Goal: Task Accomplishment & Management: Complete application form

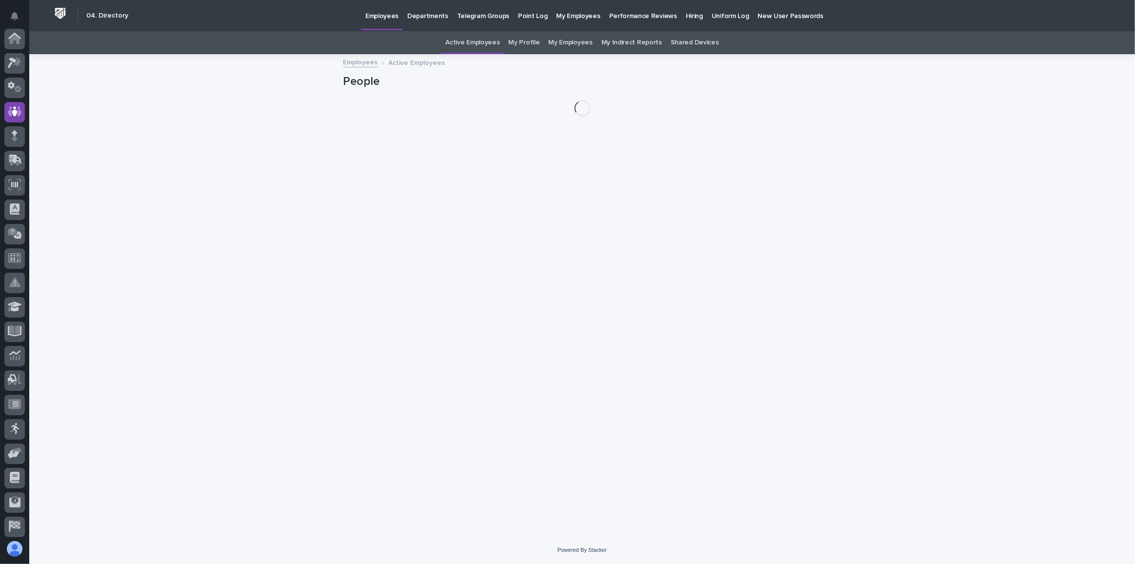
scroll to position [73, 0]
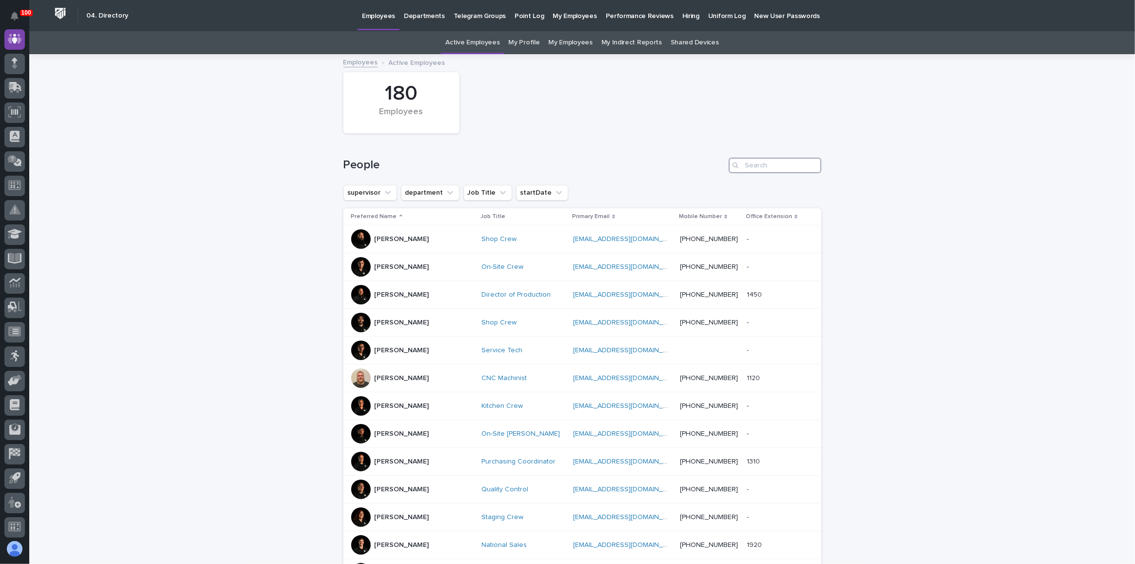
click at [754, 171] on input "Search" at bounding box center [775, 166] width 93 height 16
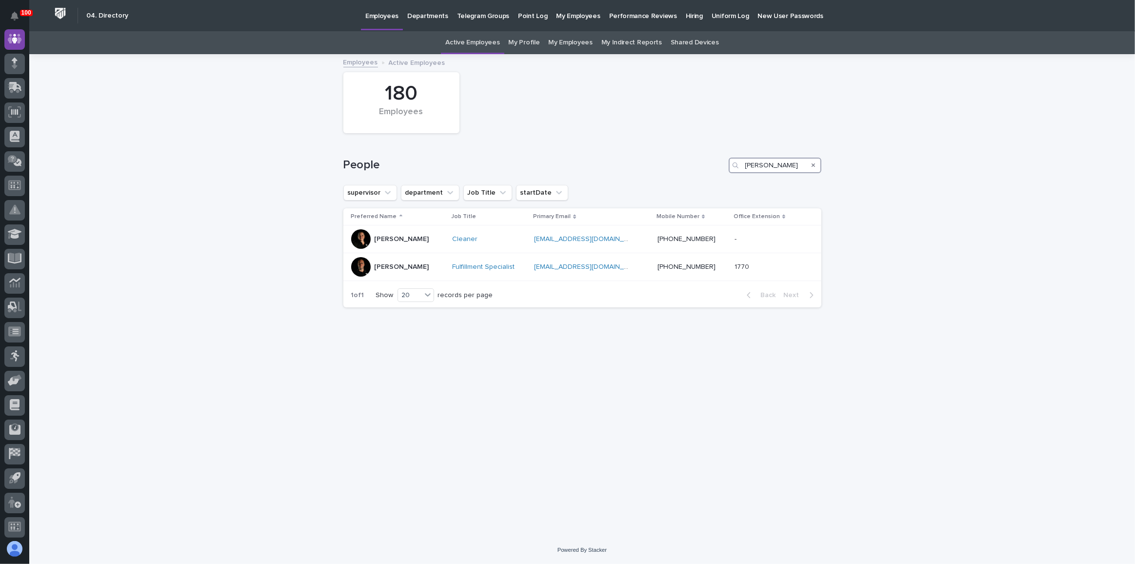
type input "[PERSON_NAME]"
click at [815, 161] on button "Search" at bounding box center [814, 166] width 4 height 16
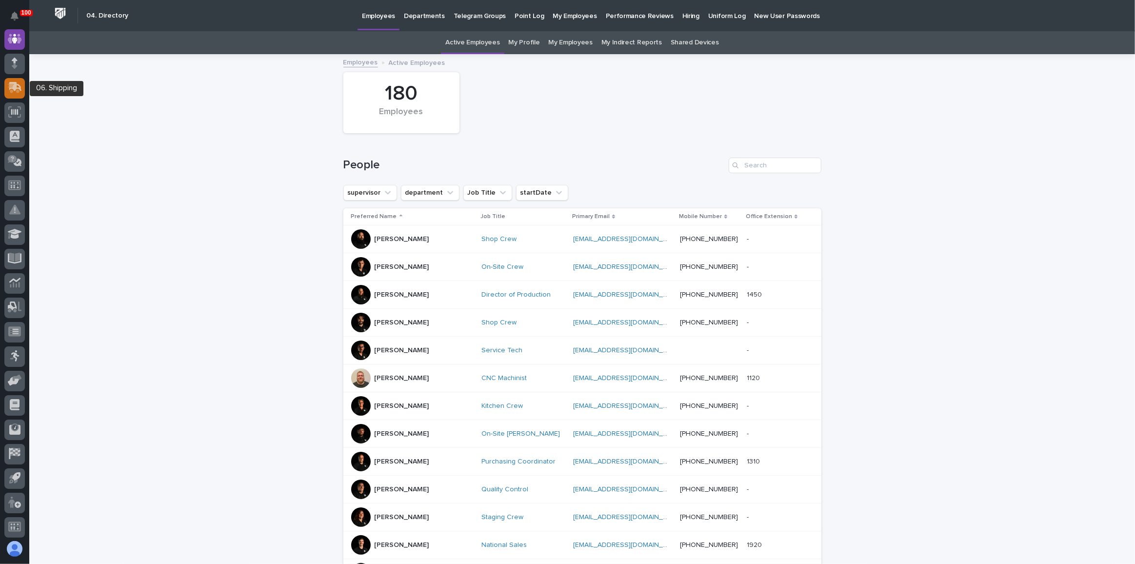
click at [20, 89] on icon at bounding box center [15, 86] width 13 height 9
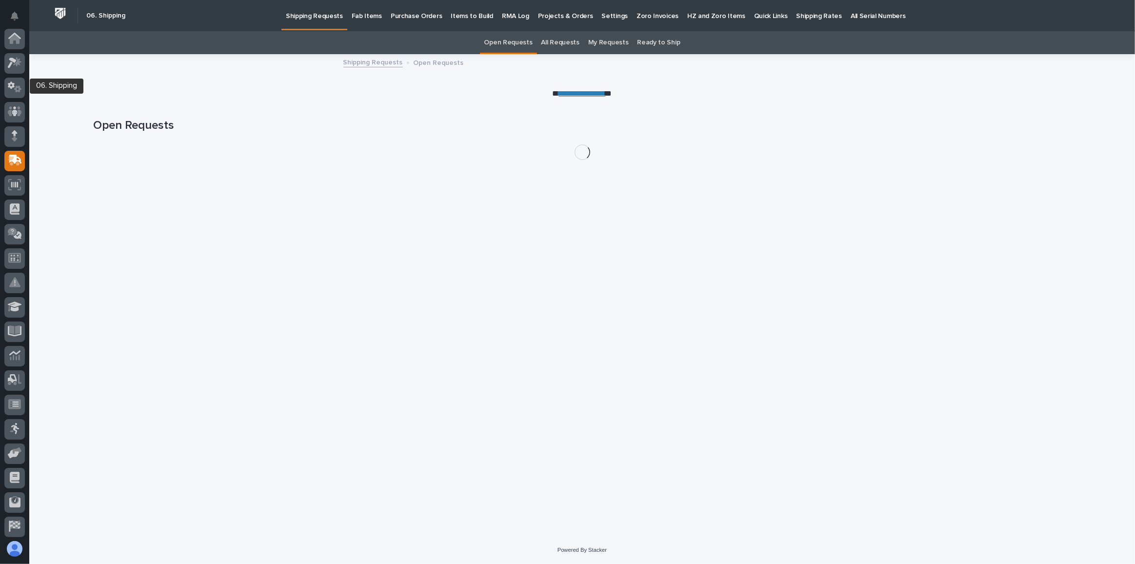
scroll to position [75, 0]
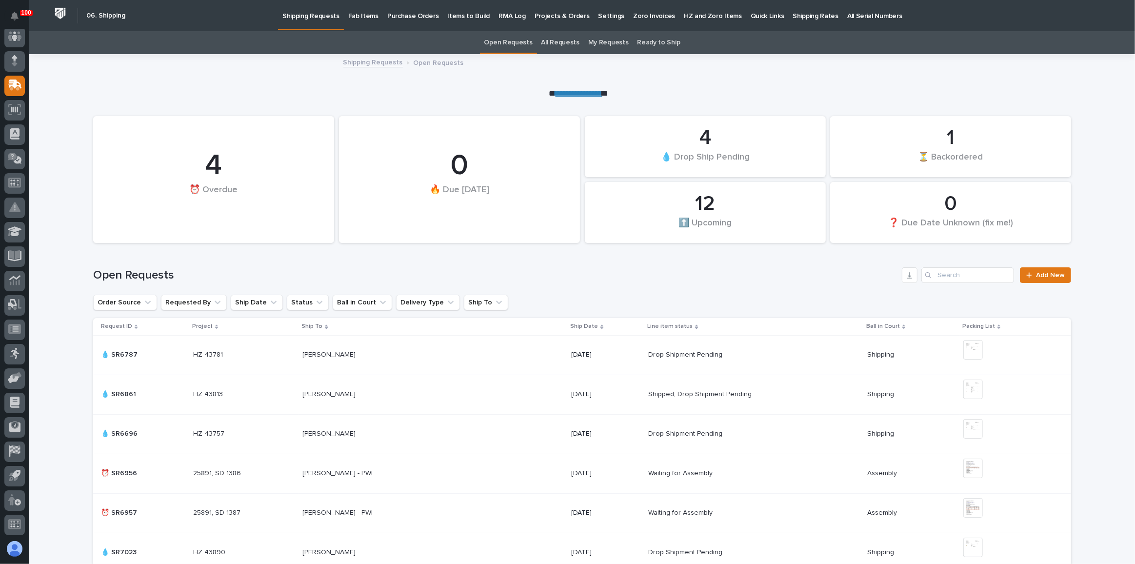
click at [367, 18] on p "Fab Items" at bounding box center [363, 10] width 30 height 20
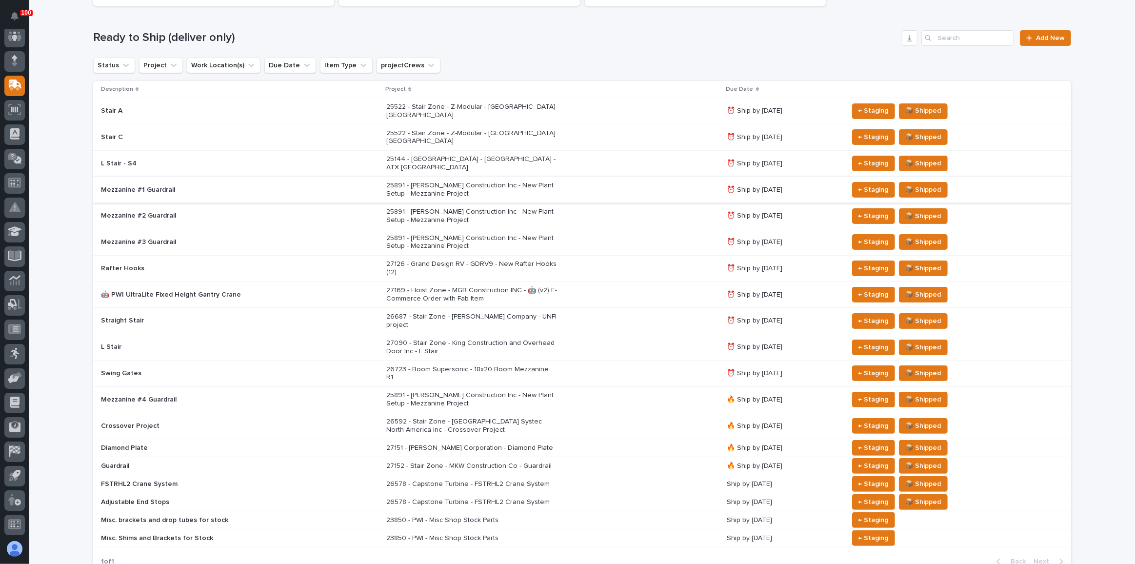
scroll to position [133, 0]
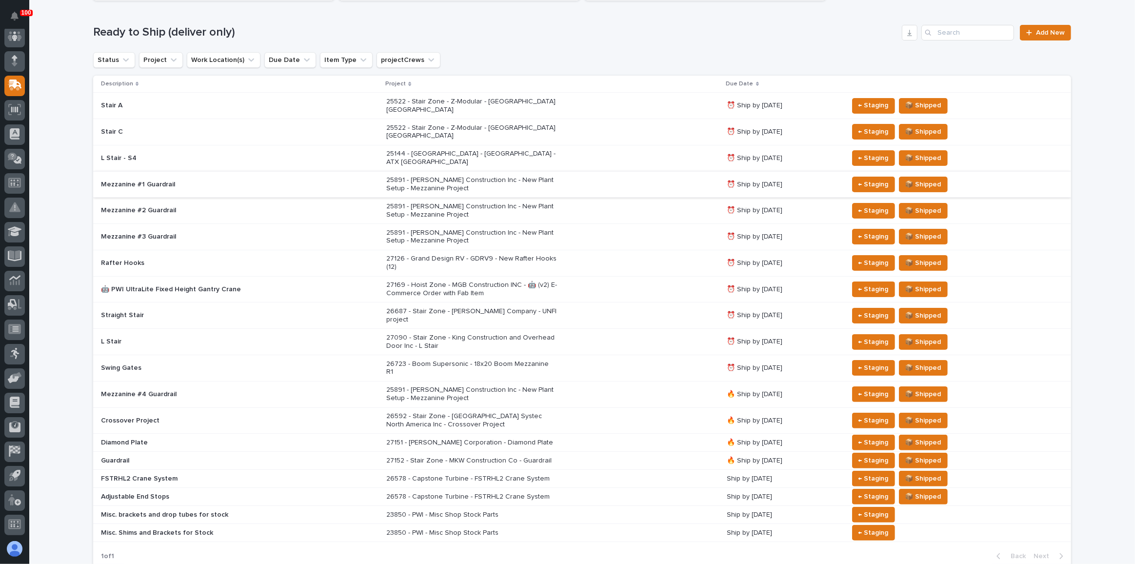
click at [579, 507] on div "23850 - PWI - Misc Shop Stock Parts" at bounding box center [552, 515] width 333 height 16
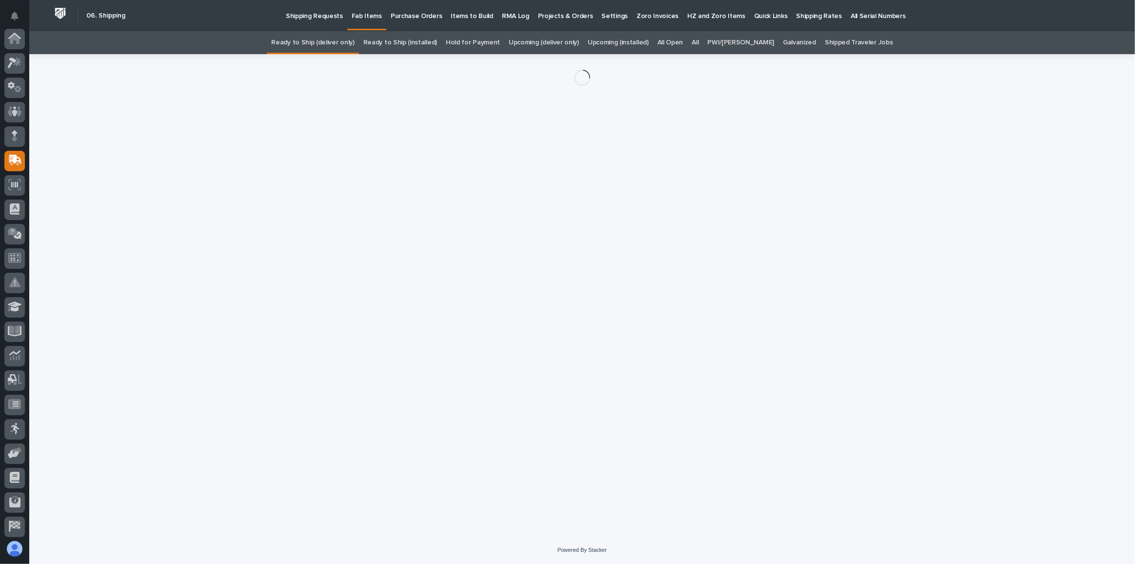
scroll to position [75, 0]
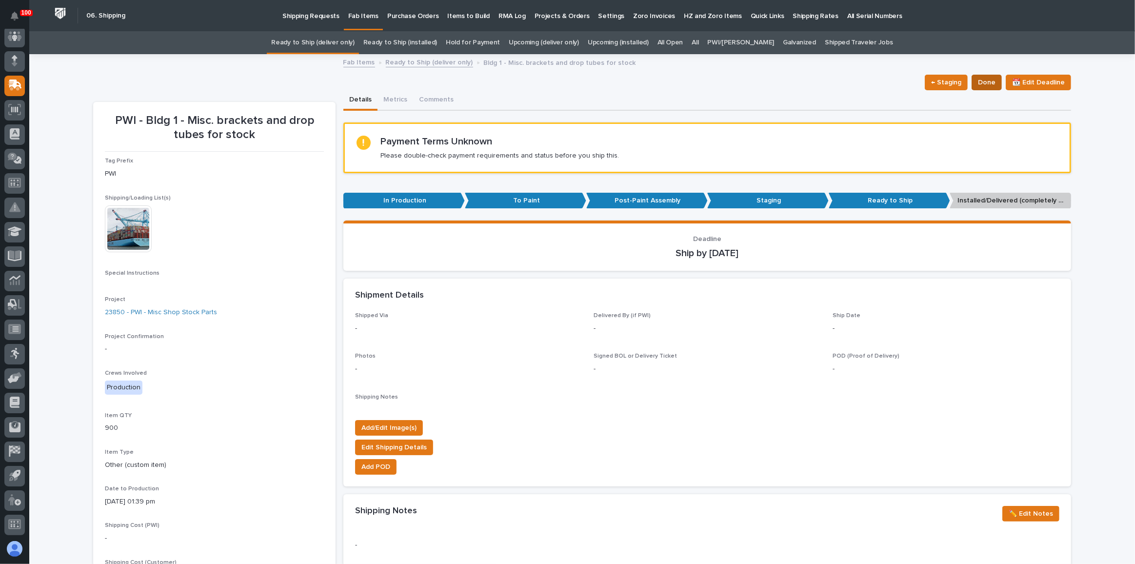
click at [985, 82] on span "Done" at bounding box center [987, 83] width 18 height 12
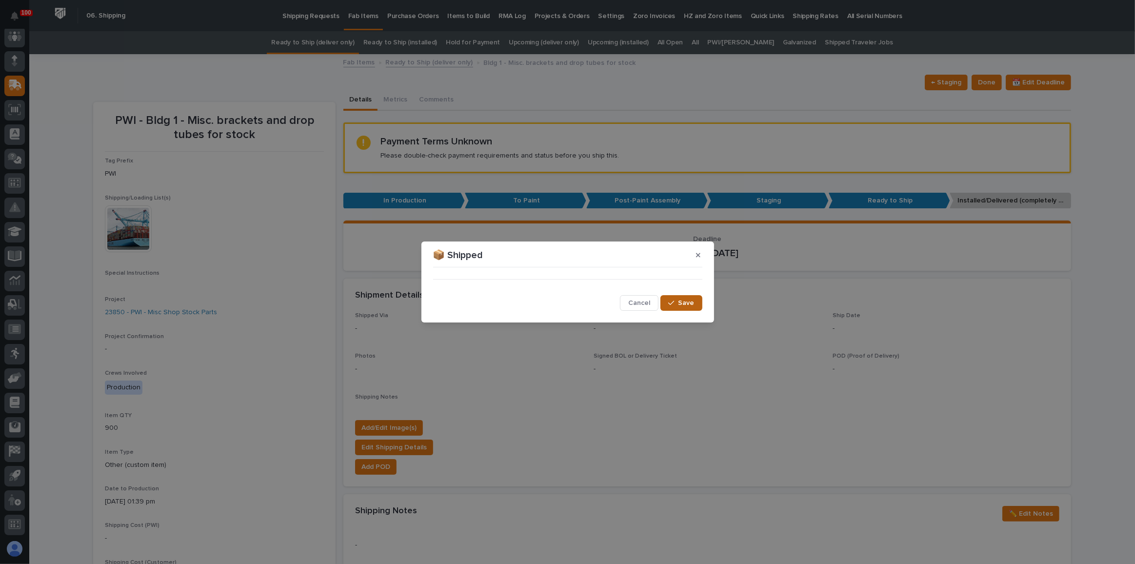
click at [682, 302] on span "Save" at bounding box center [687, 303] width 16 height 9
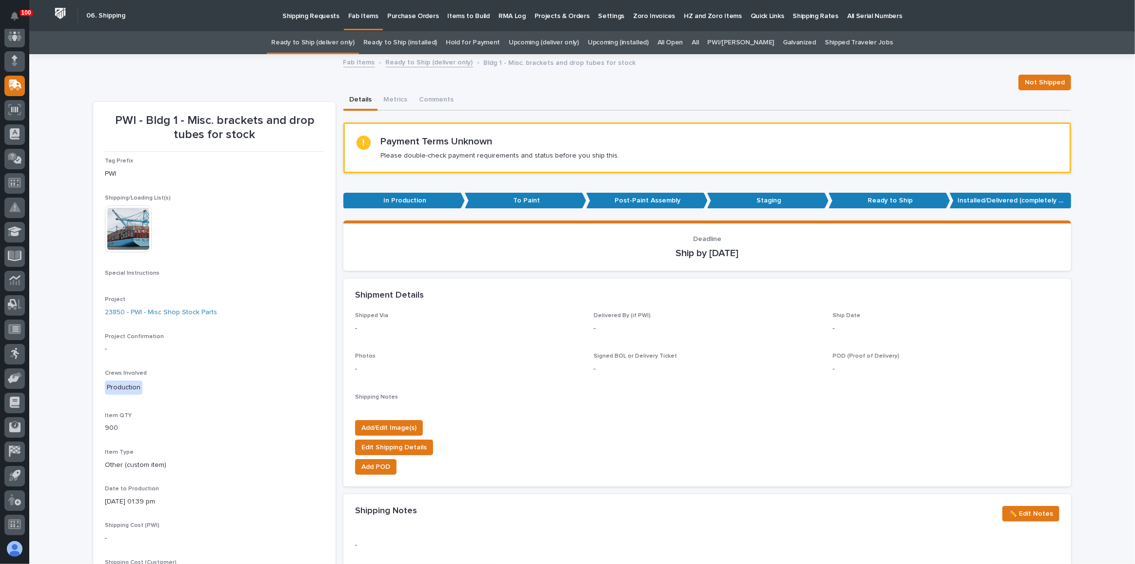
click at [335, 46] on link "Ready to Ship (deliver only)" at bounding box center [312, 42] width 83 height 23
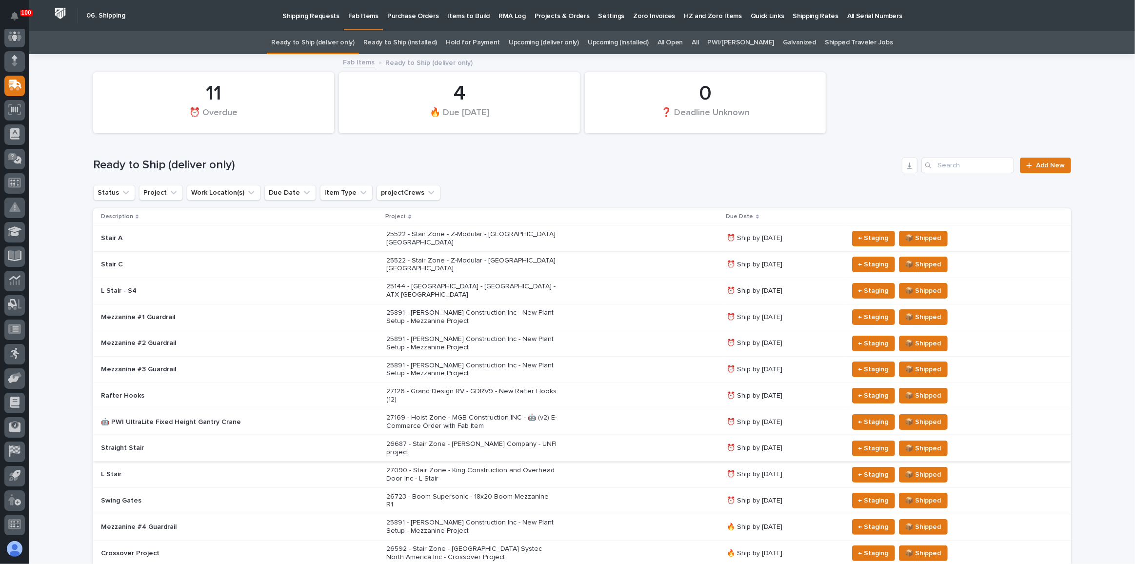
scroll to position [167, 0]
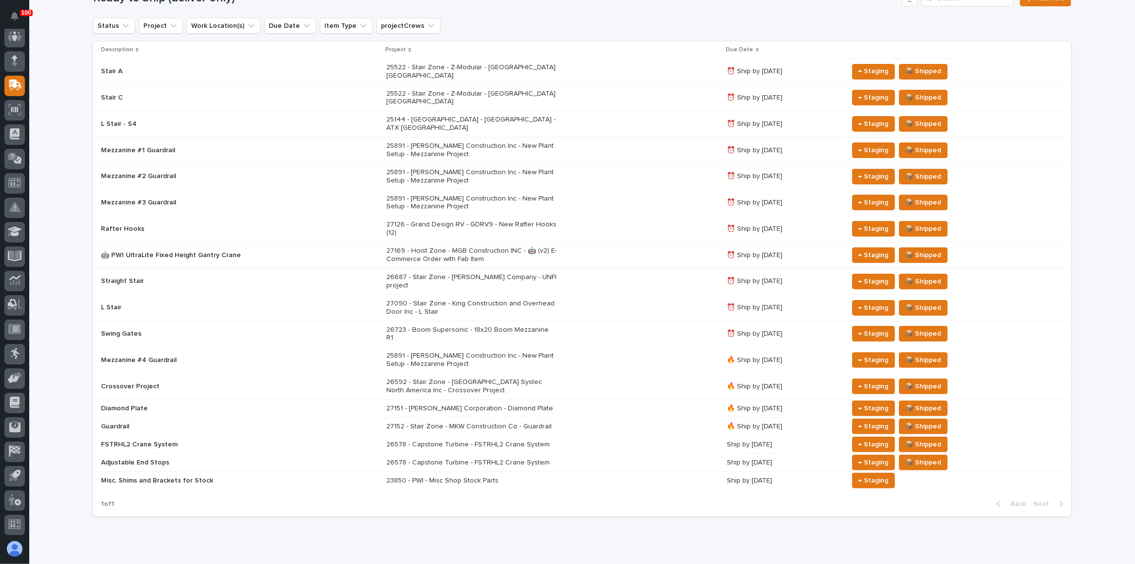
click at [650, 473] on div "23850 - PWI - Misc Shop Stock Parts" at bounding box center [552, 481] width 333 height 16
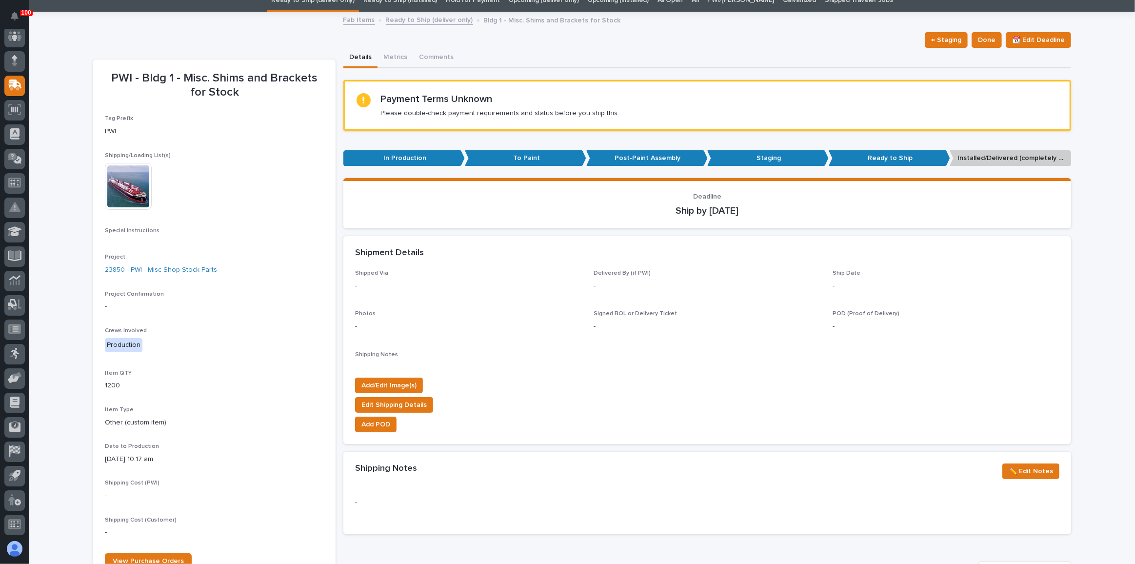
scroll to position [44, 0]
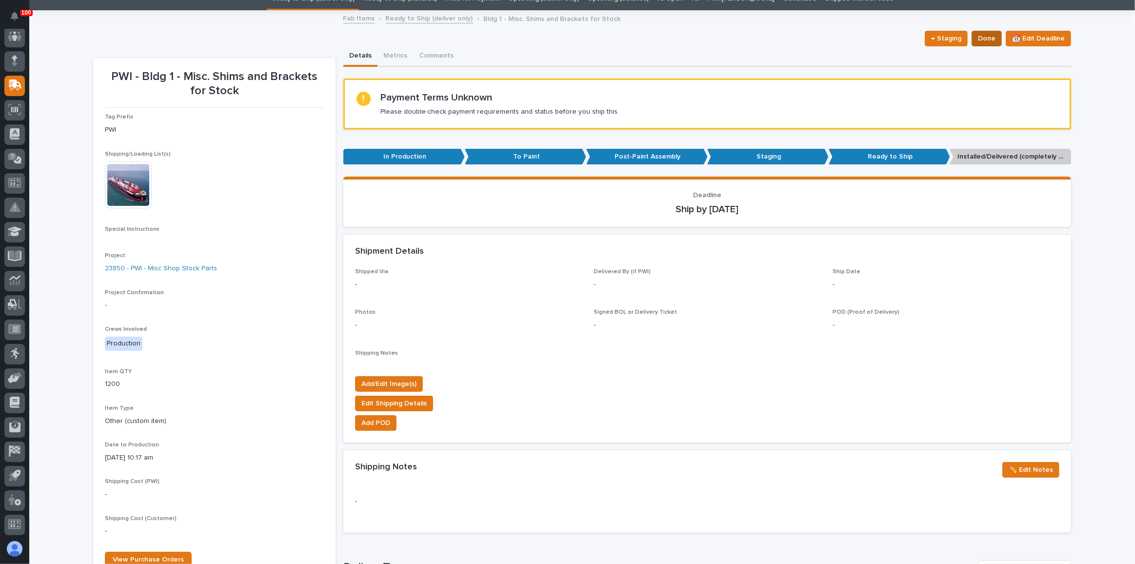
click at [980, 35] on span "Done" at bounding box center [987, 39] width 18 height 12
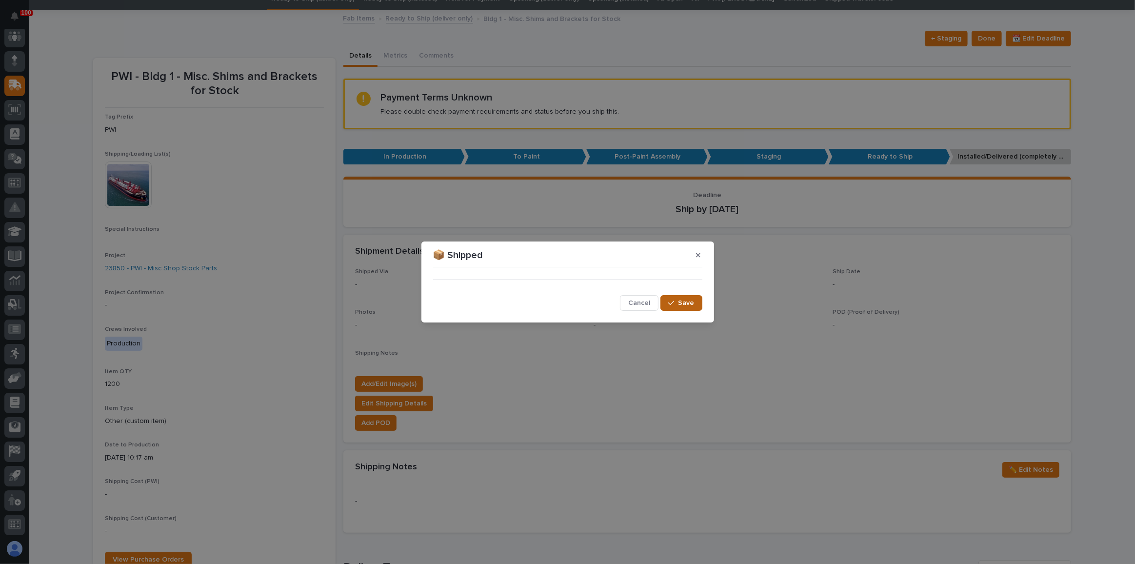
click at [674, 300] on icon "button" at bounding box center [671, 303] width 6 height 7
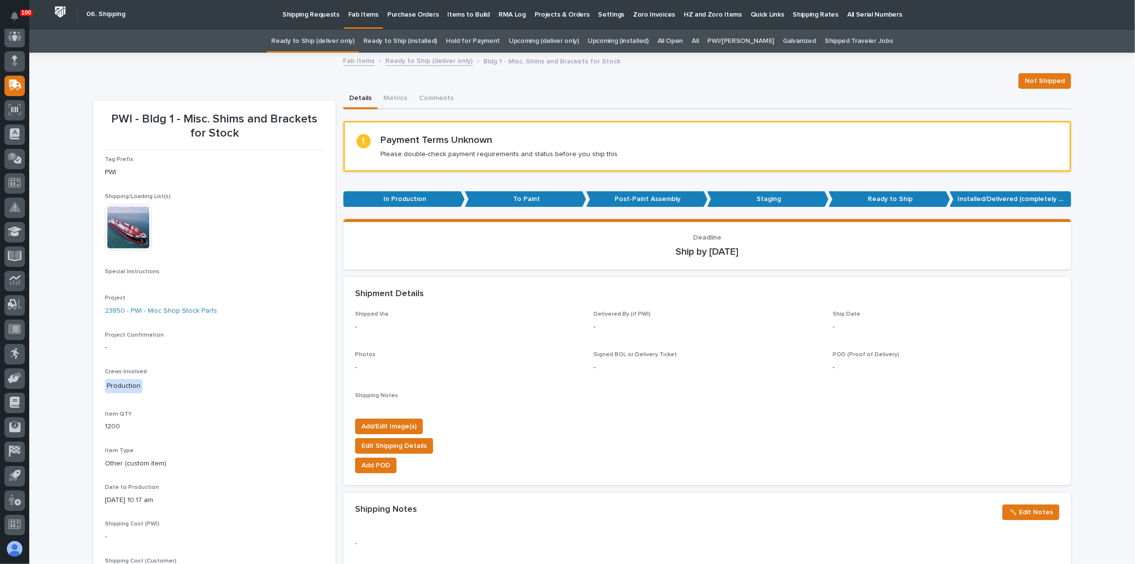
scroll to position [0, 0]
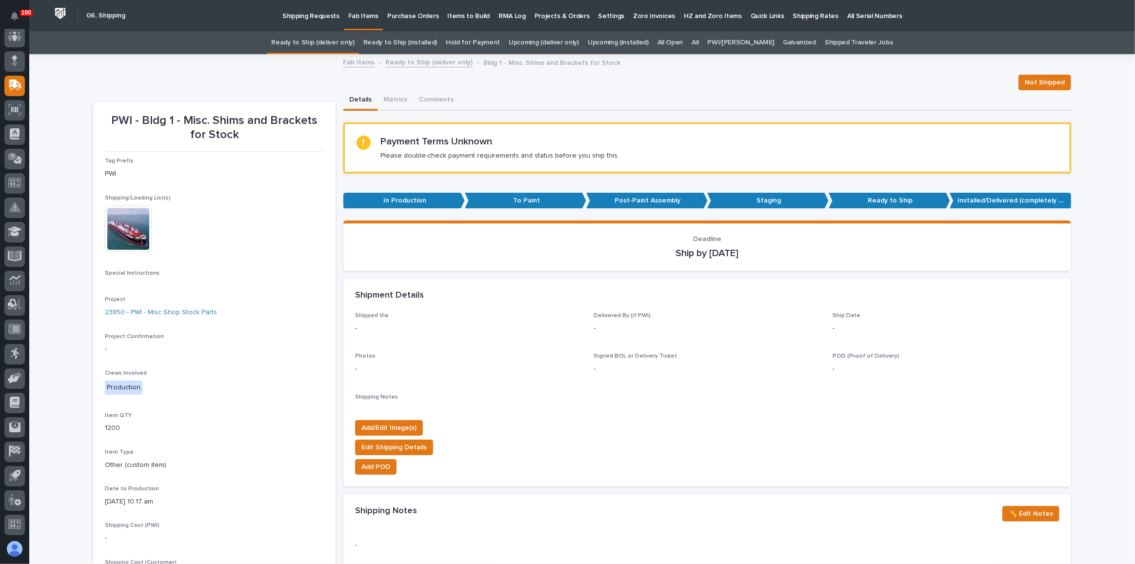
click at [320, 35] on link "Ready to Ship (deliver only)" at bounding box center [312, 42] width 83 height 23
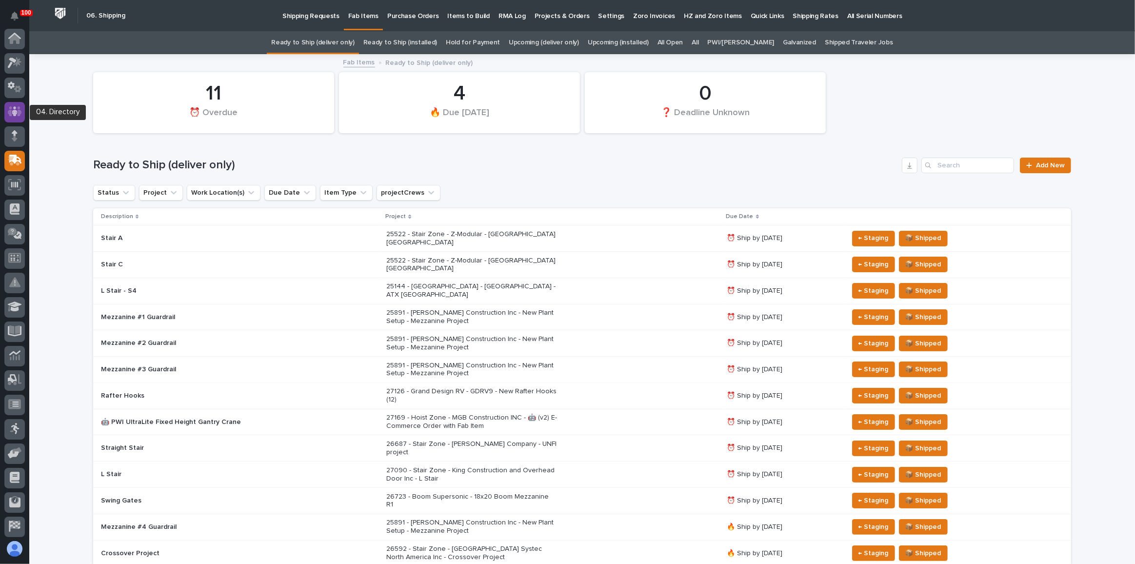
click at [15, 106] on icon at bounding box center [15, 111] width 14 height 11
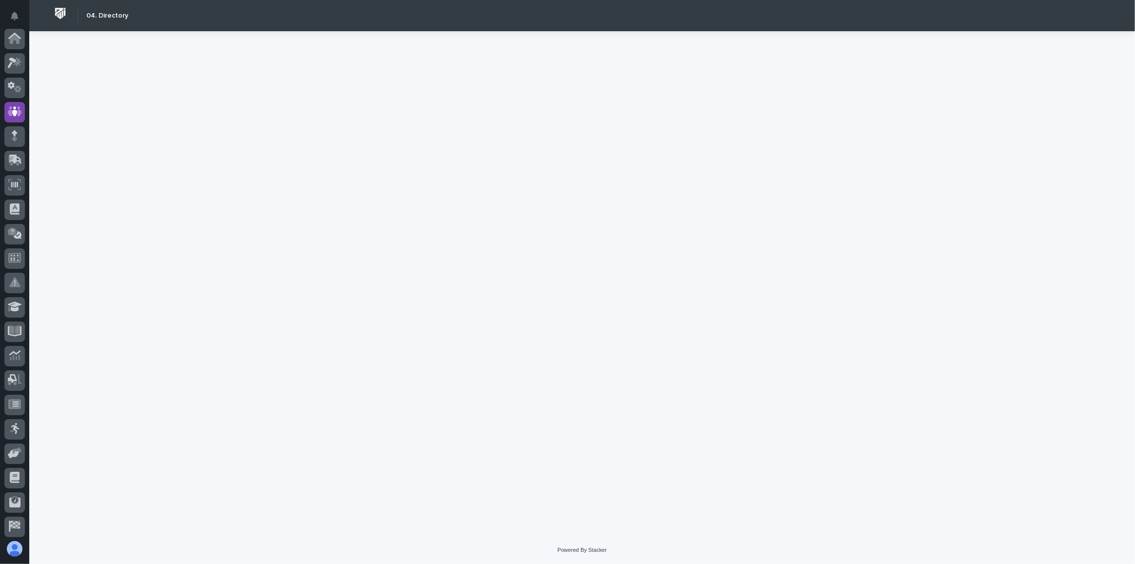
scroll to position [73, 0]
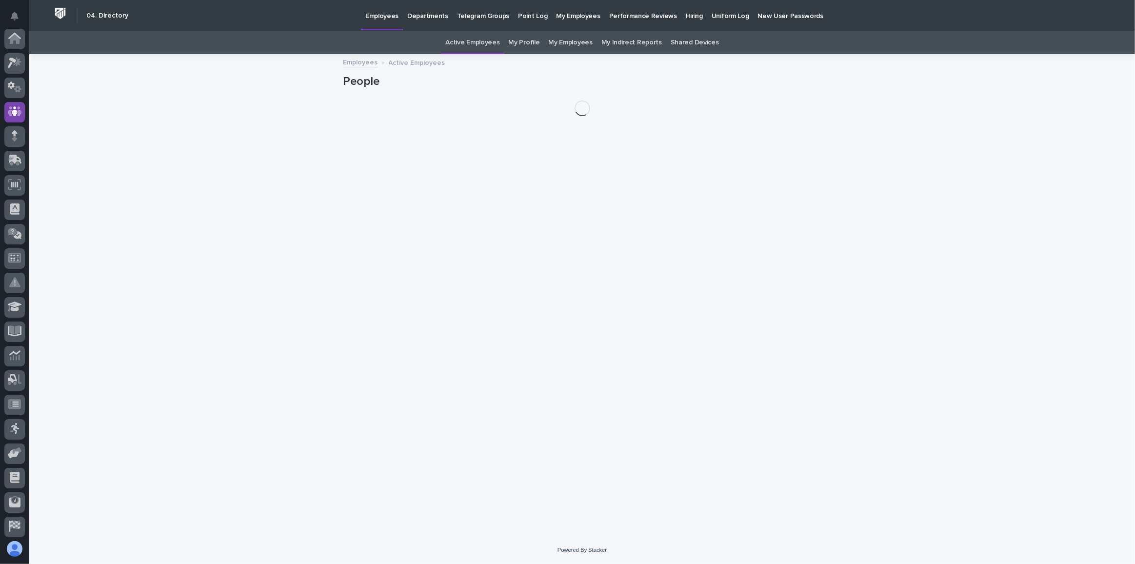
scroll to position [73, 0]
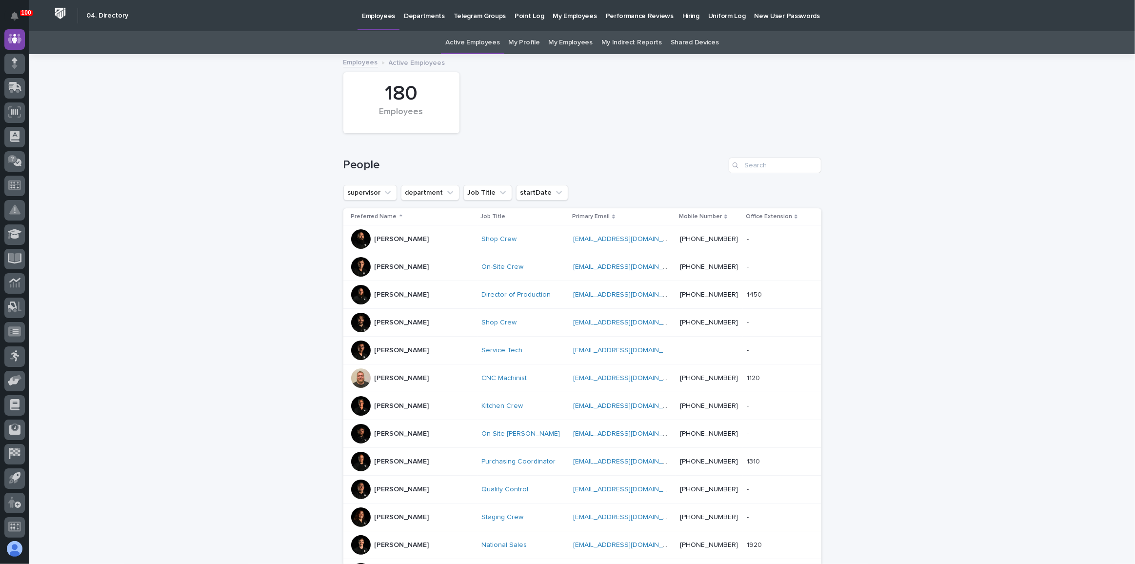
click at [682, 19] on p "Hiring" at bounding box center [690, 10] width 17 height 20
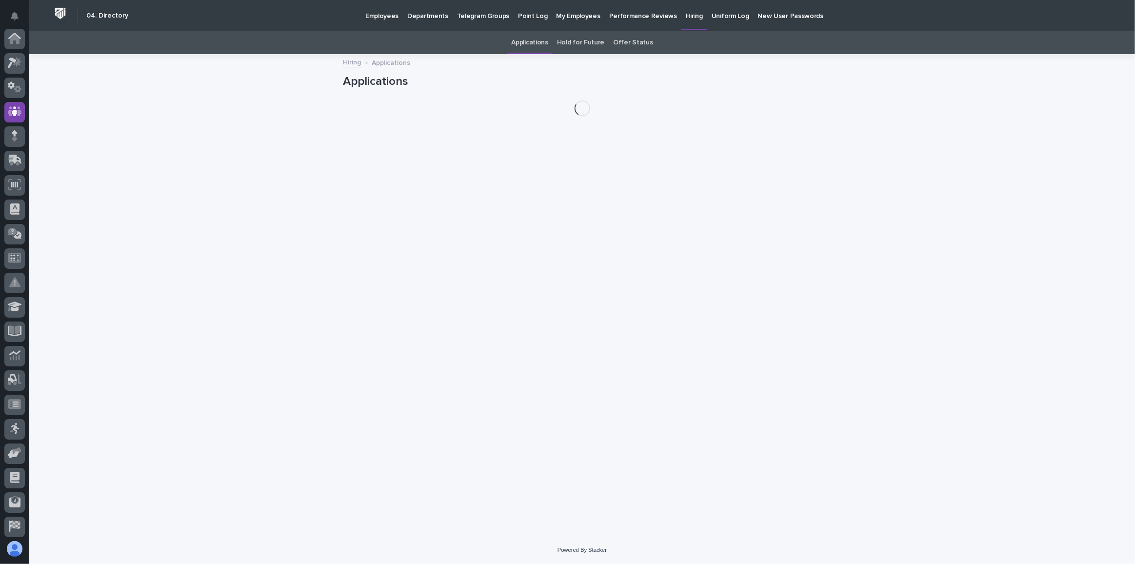
scroll to position [73, 0]
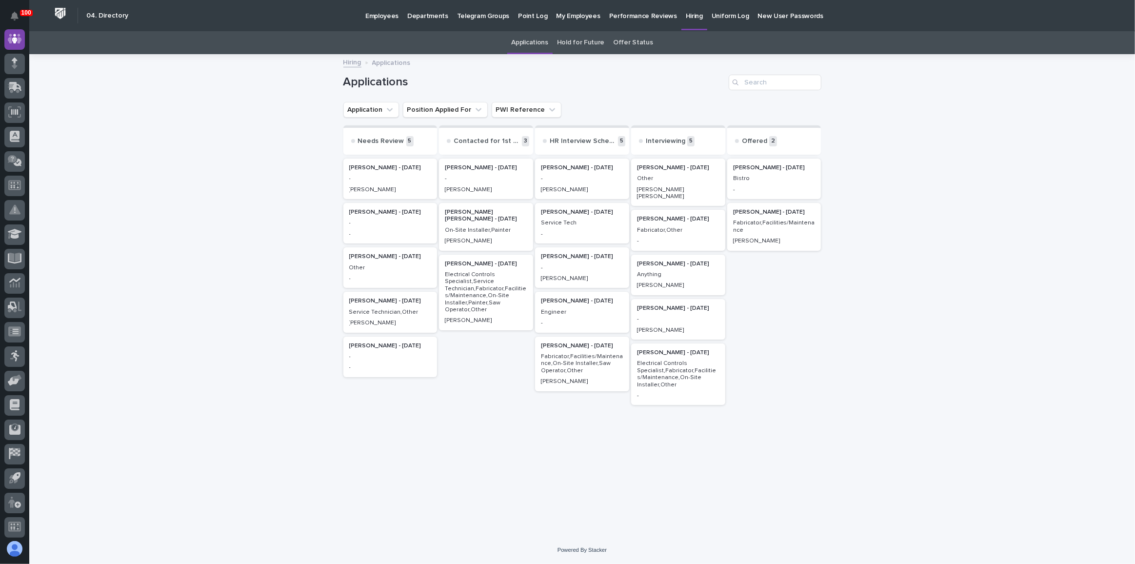
click at [678, 180] on p "Other" at bounding box center [678, 178] width 82 height 7
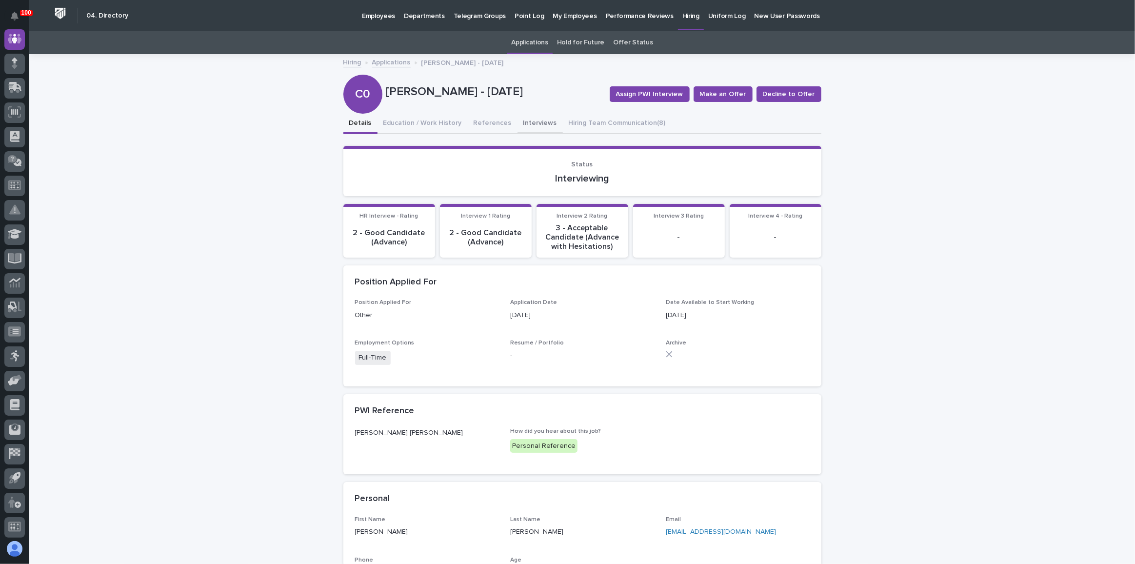
click at [540, 120] on button "Interviews" at bounding box center [540, 124] width 45 height 20
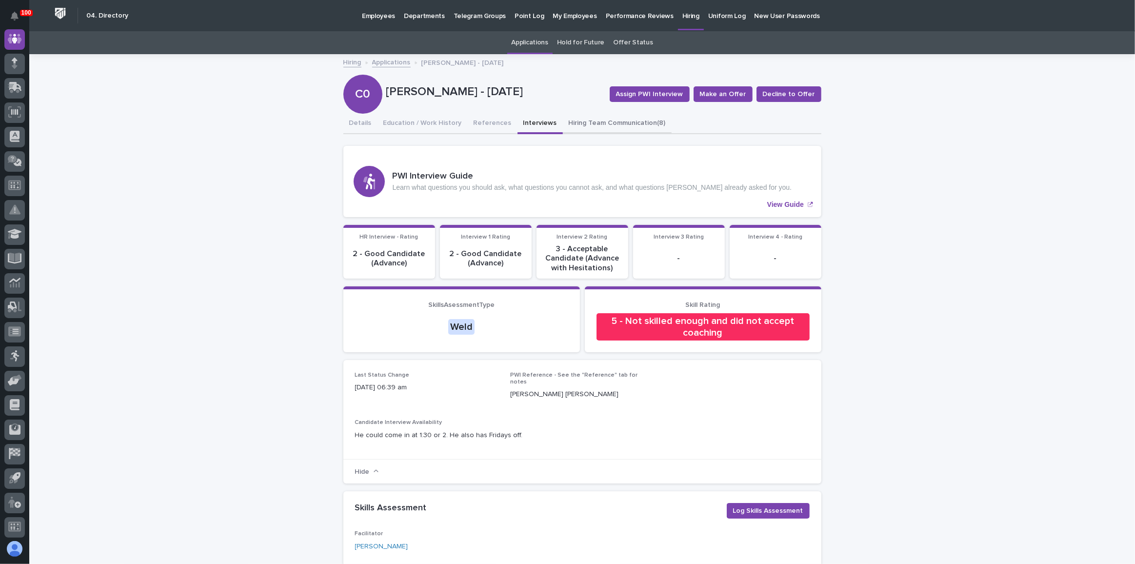
click at [597, 129] on button "Hiring Team Communication (8)" at bounding box center [617, 124] width 109 height 20
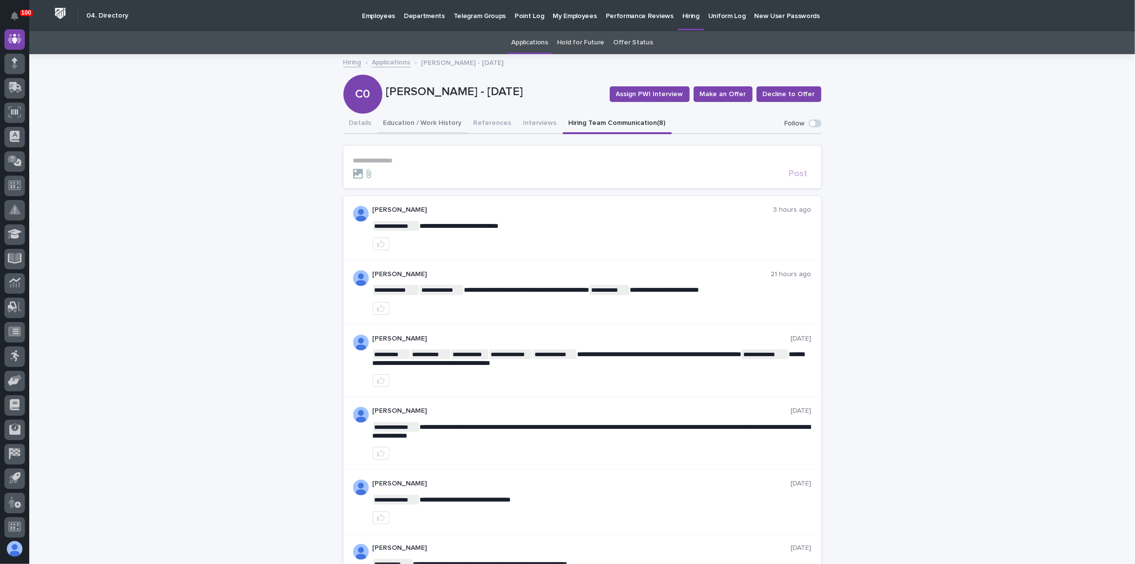
click at [436, 117] on button "Education / Work History" at bounding box center [423, 124] width 90 height 20
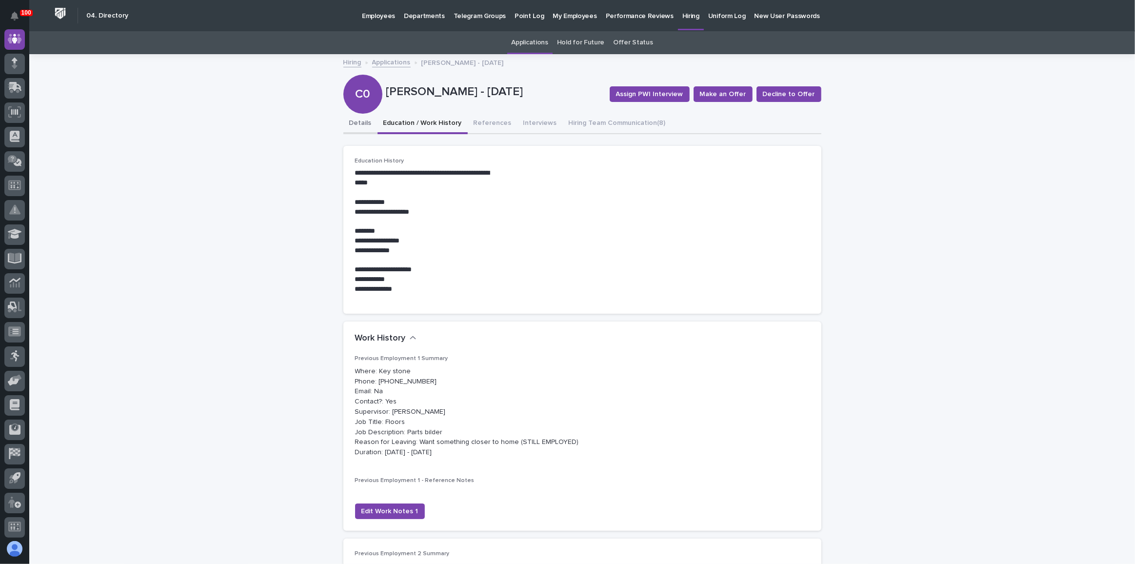
click at [356, 122] on button "Details" at bounding box center [360, 124] width 34 height 20
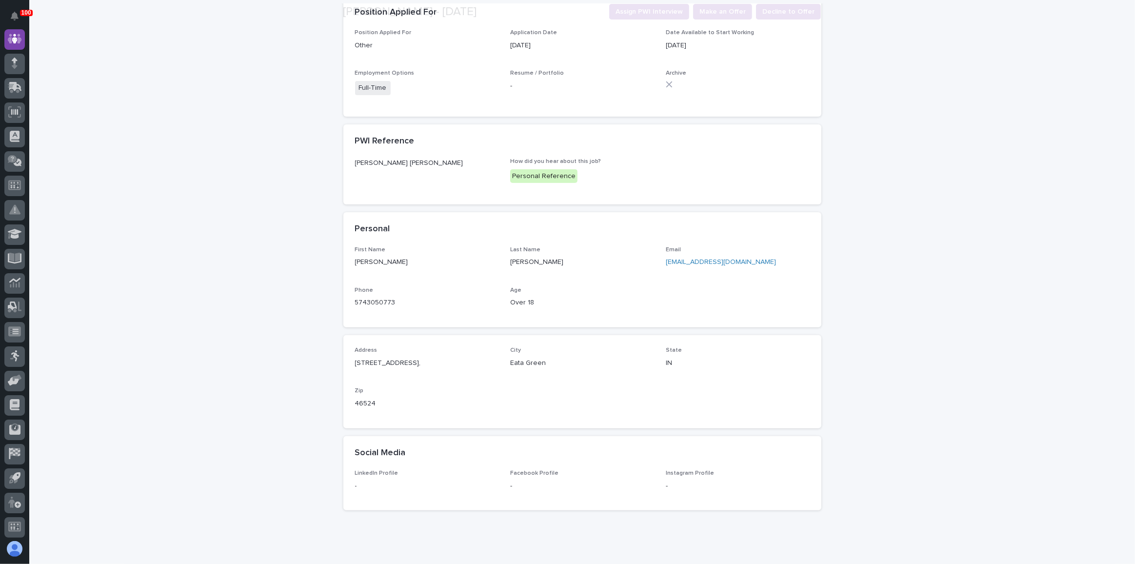
scroll to position [299, 0]
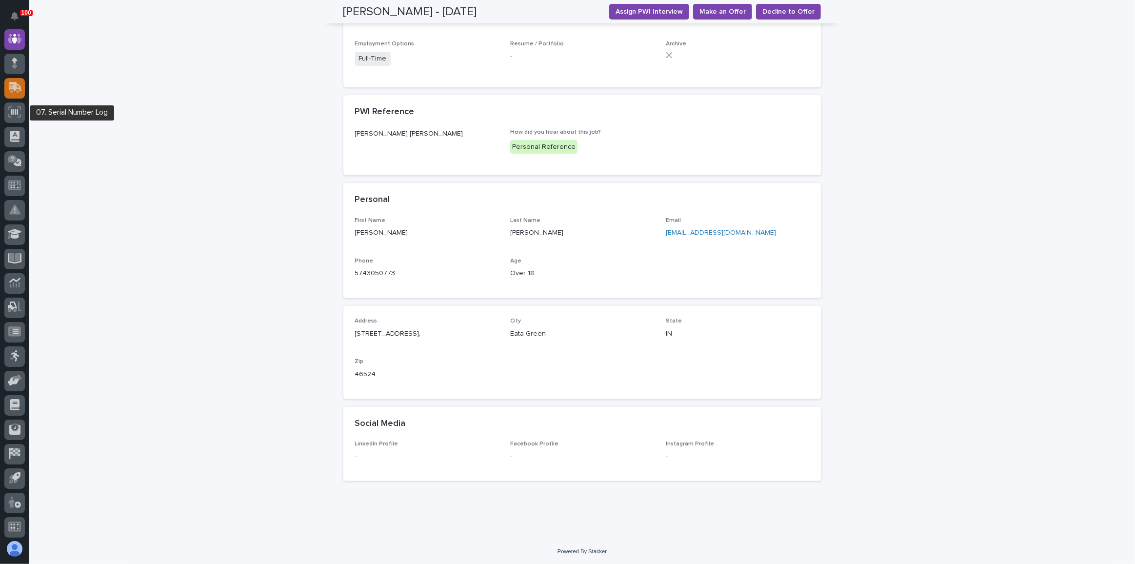
click at [6, 94] on div at bounding box center [14, 88] width 20 height 20
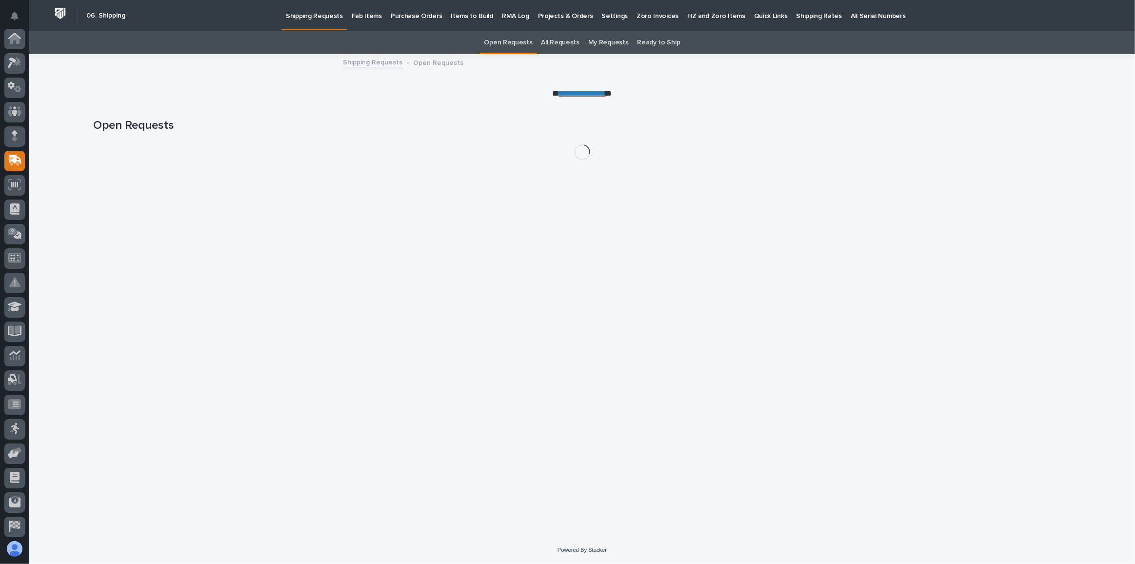
scroll to position [75, 0]
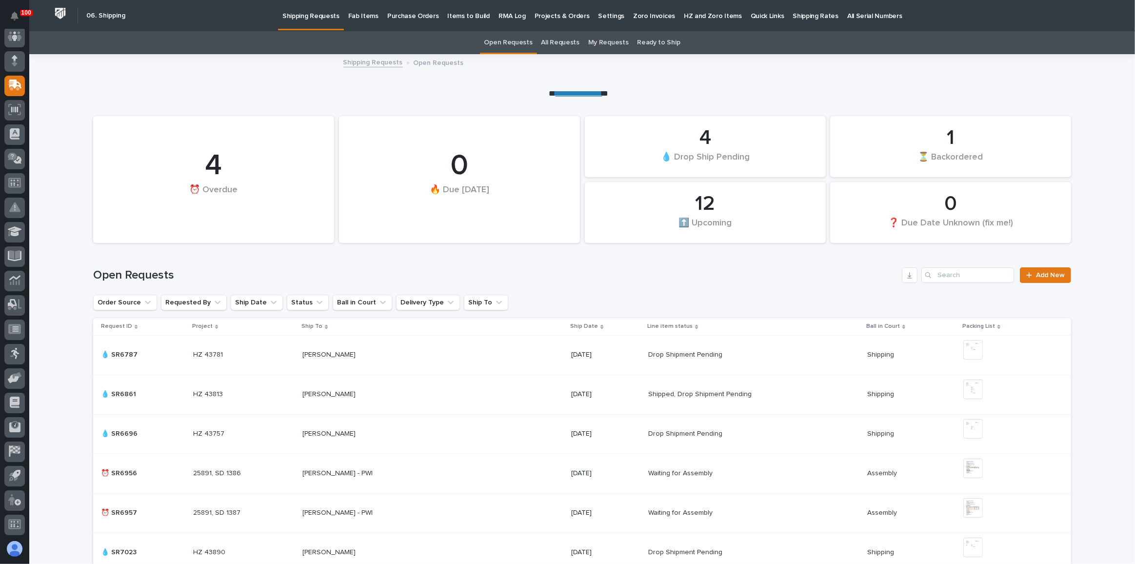
click at [352, 19] on p "Fab Items" at bounding box center [363, 10] width 30 height 20
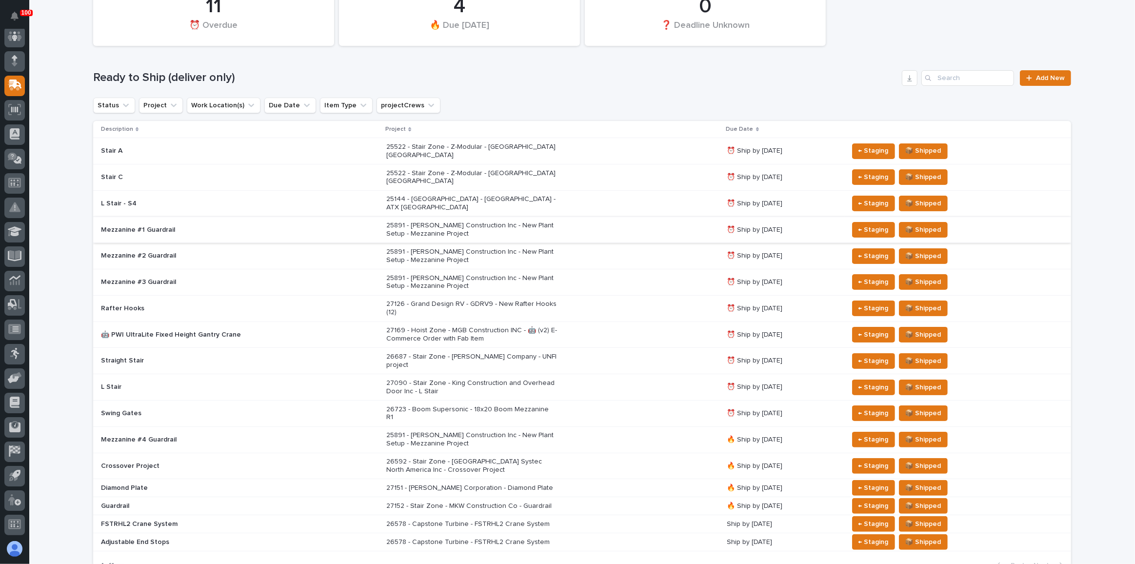
scroll to position [88, 0]
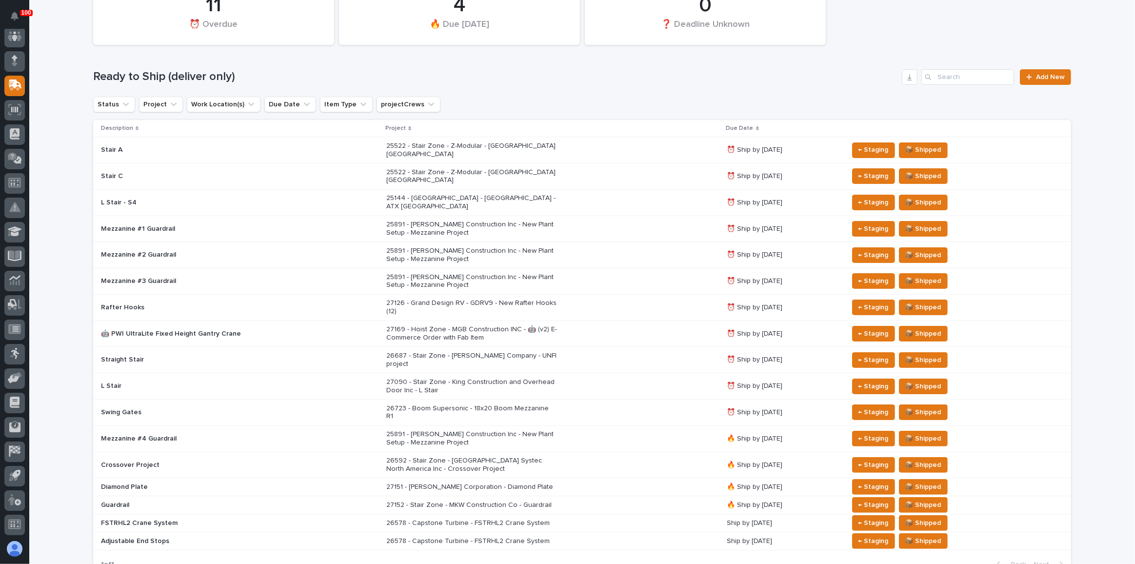
click at [462, 378] on p "27090 - Stair Zone - King Construction and Overhead Door Inc - L Stair" at bounding box center [471, 386] width 171 height 17
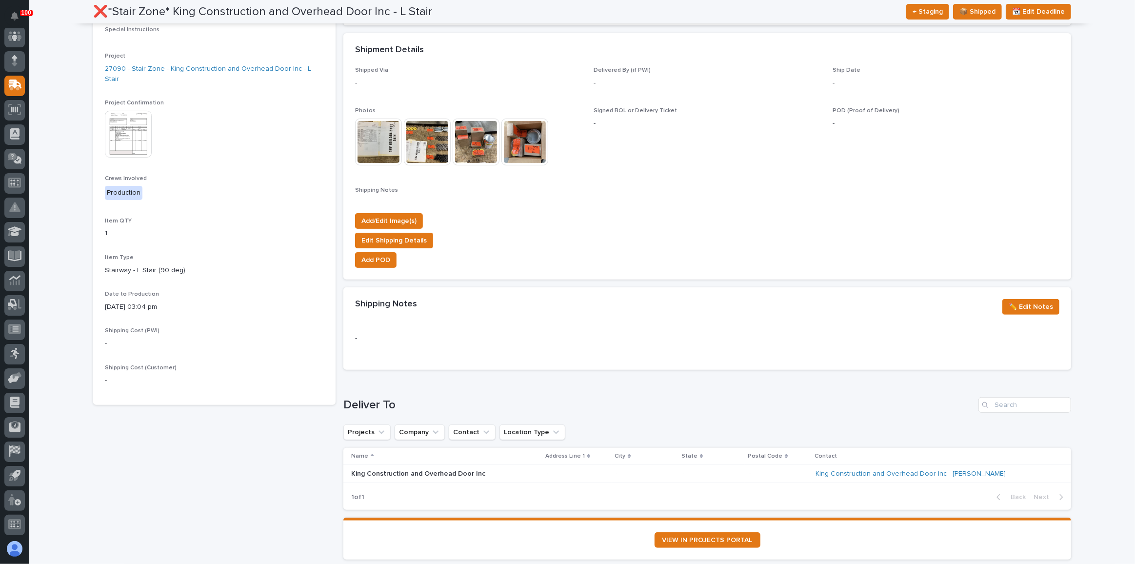
scroll to position [310, 0]
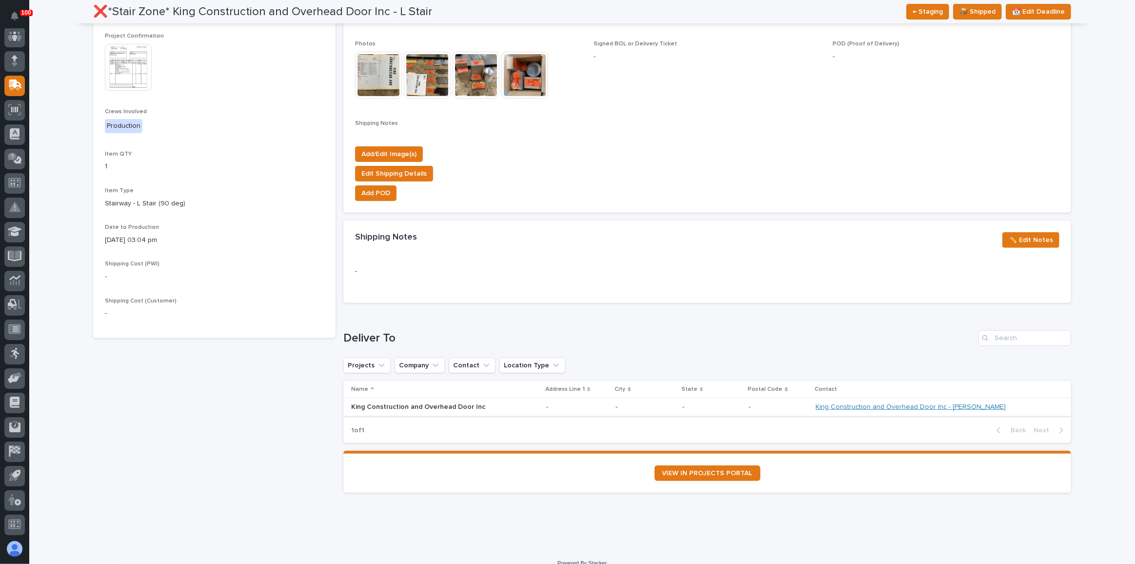
click at [952, 407] on link "King Construction and Overhead Door Inc - [PERSON_NAME]" at bounding box center [911, 407] width 190 height 8
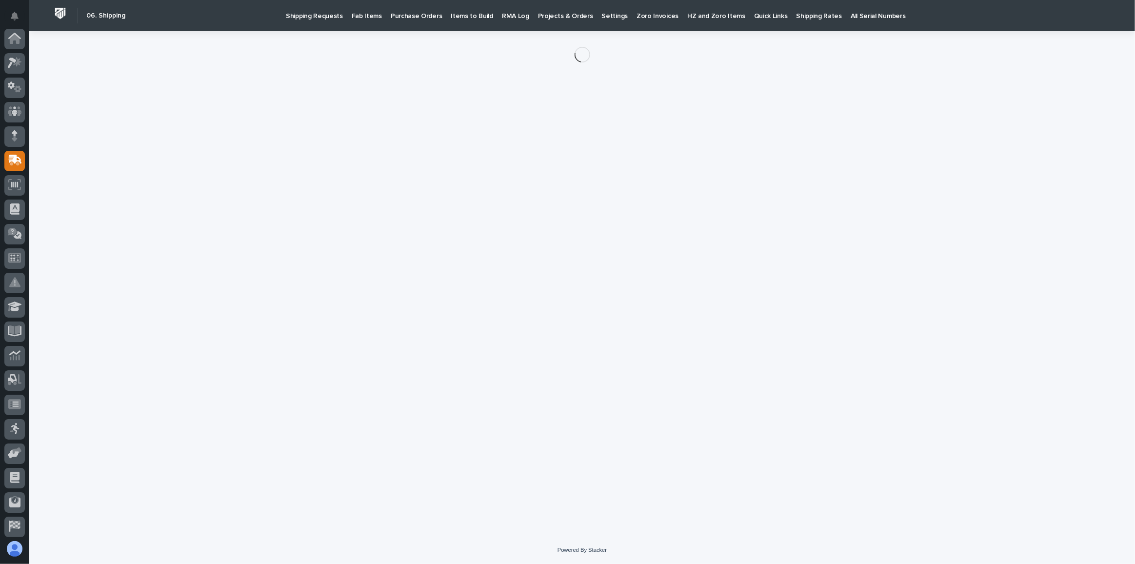
scroll to position [75, 0]
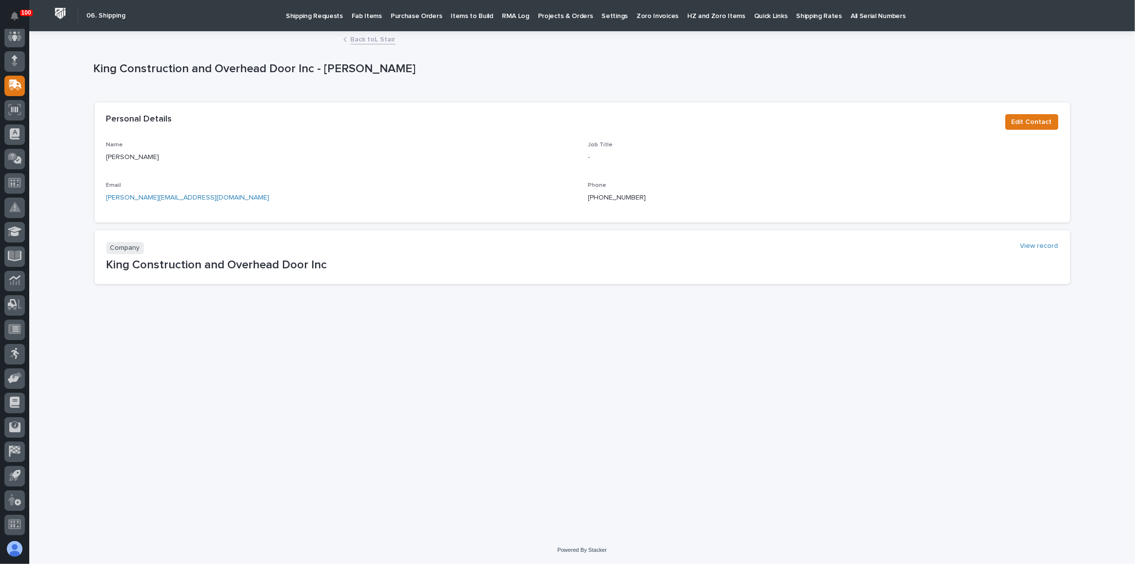
click at [359, 41] on link "Back to L Stair" at bounding box center [373, 38] width 45 height 11
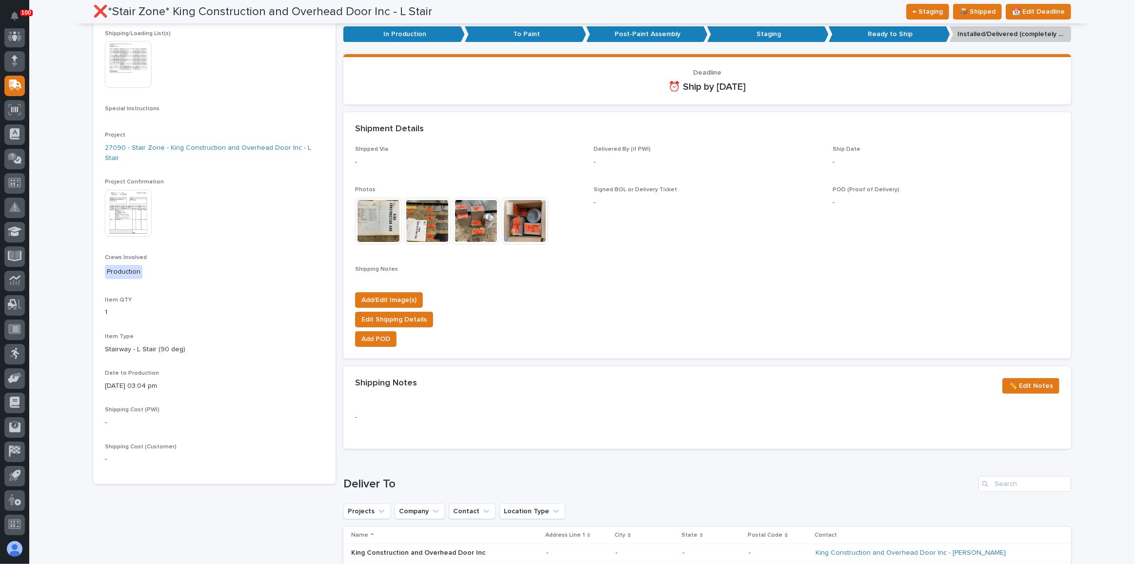
scroll to position [164, 0]
click at [120, 194] on img at bounding box center [128, 213] width 47 height 47
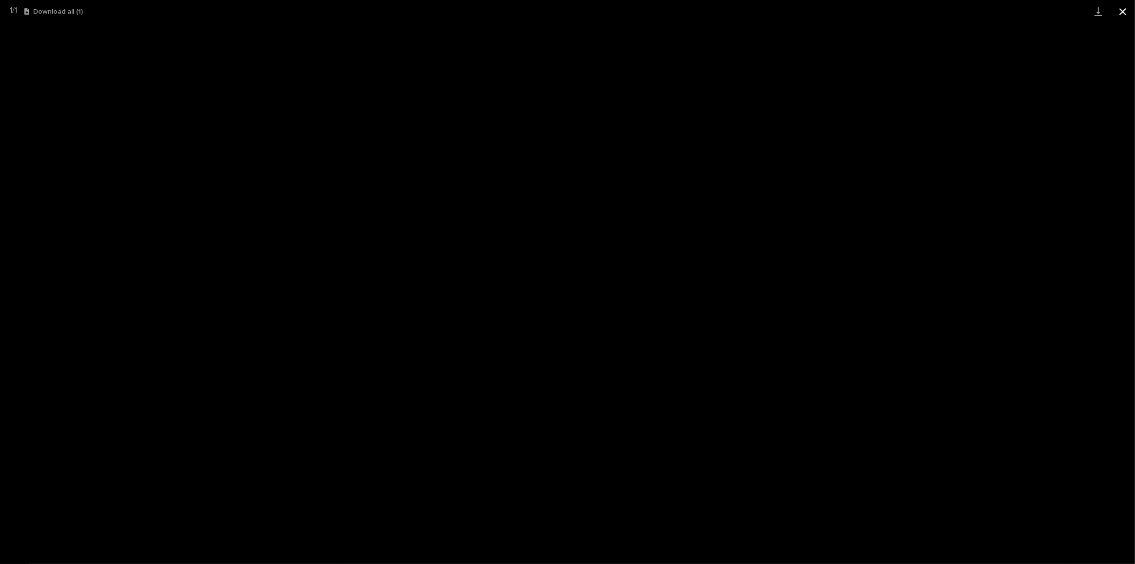
click at [1128, 6] on button "Close gallery" at bounding box center [1123, 11] width 24 height 23
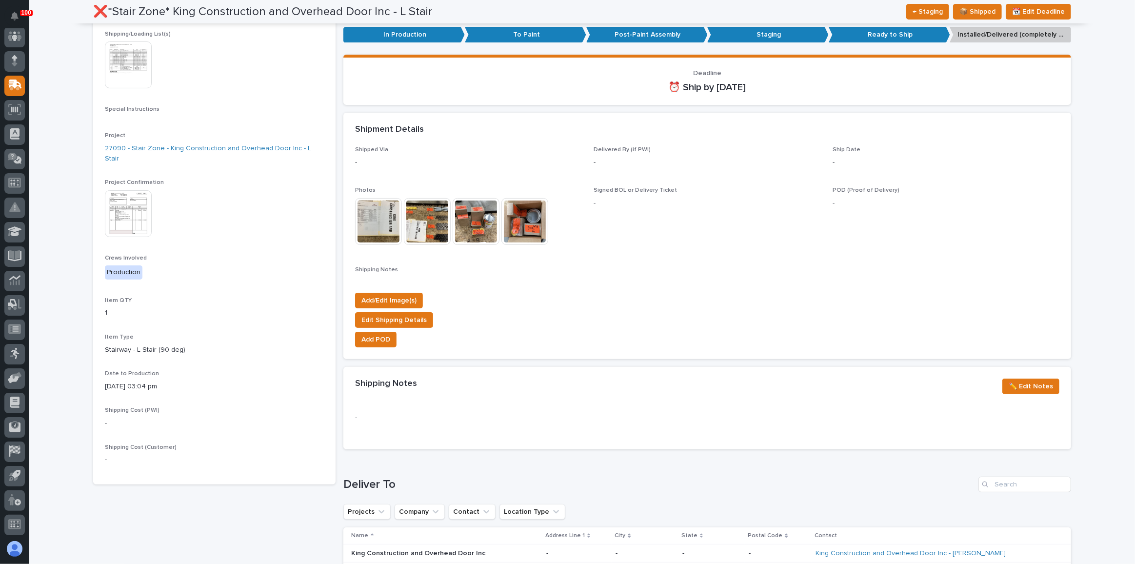
scroll to position [0, 0]
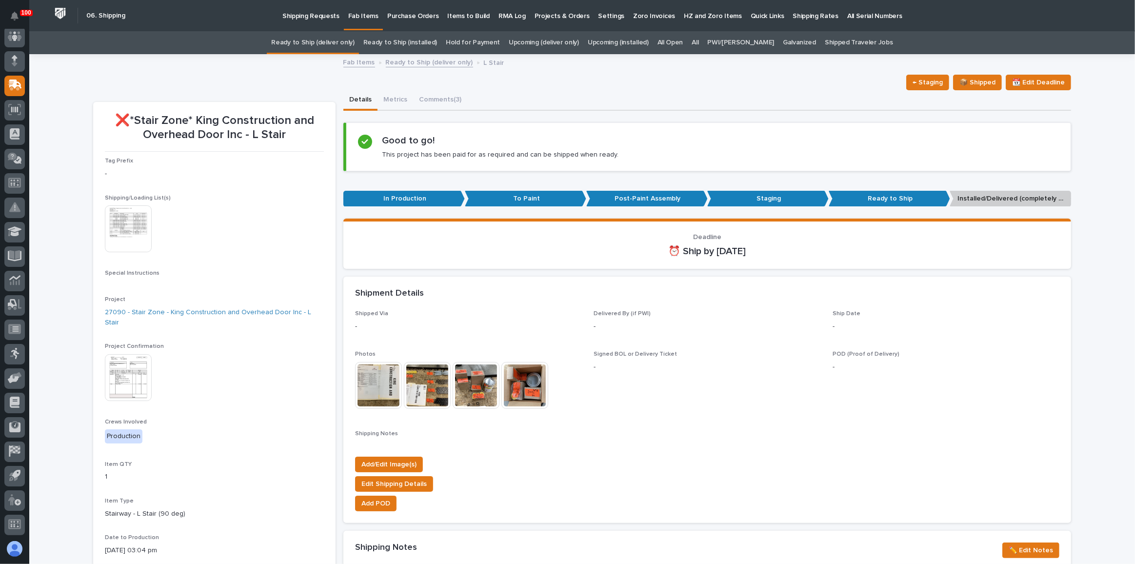
click at [348, 43] on link "Ready to Ship (deliver only)" at bounding box center [312, 42] width 83 height 23
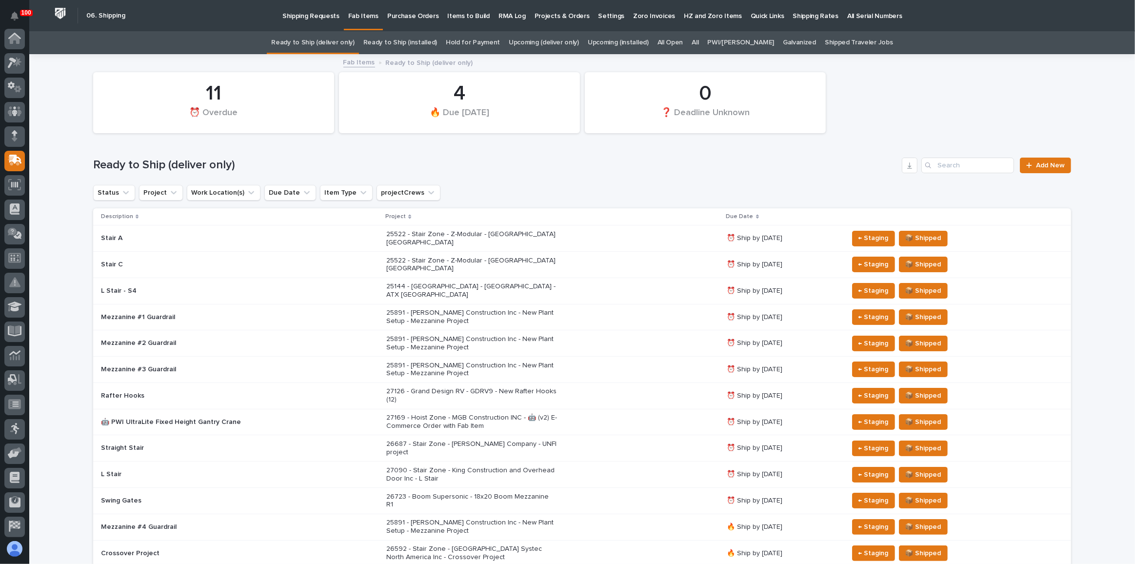
scroll to position [75, 0]
click at [699, 45] on link "All" at bounding box center [695, 42] width 7 height 23
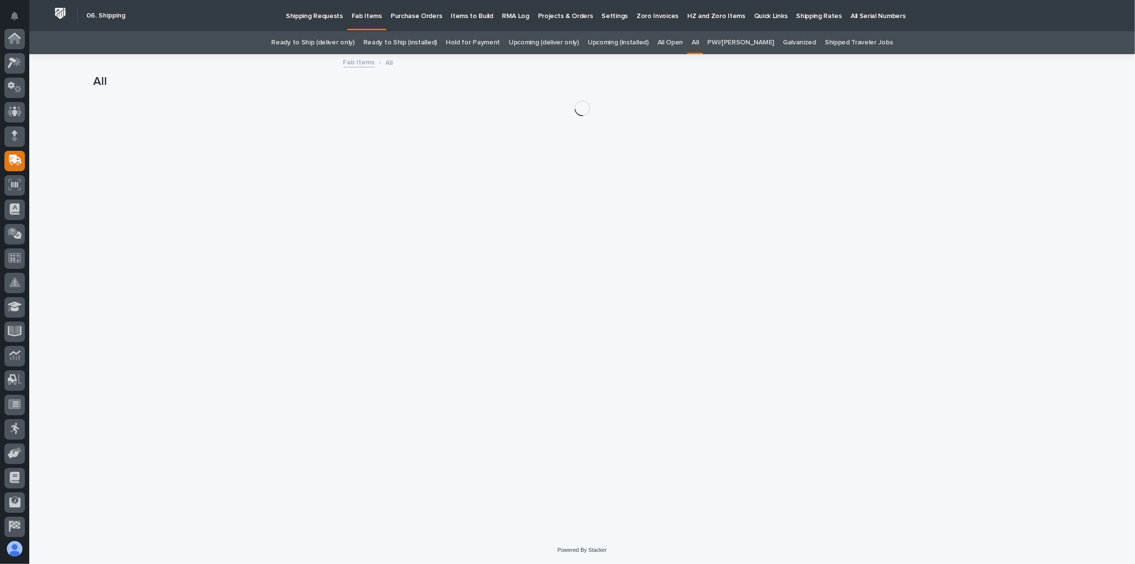
scroll to position [75, 0]
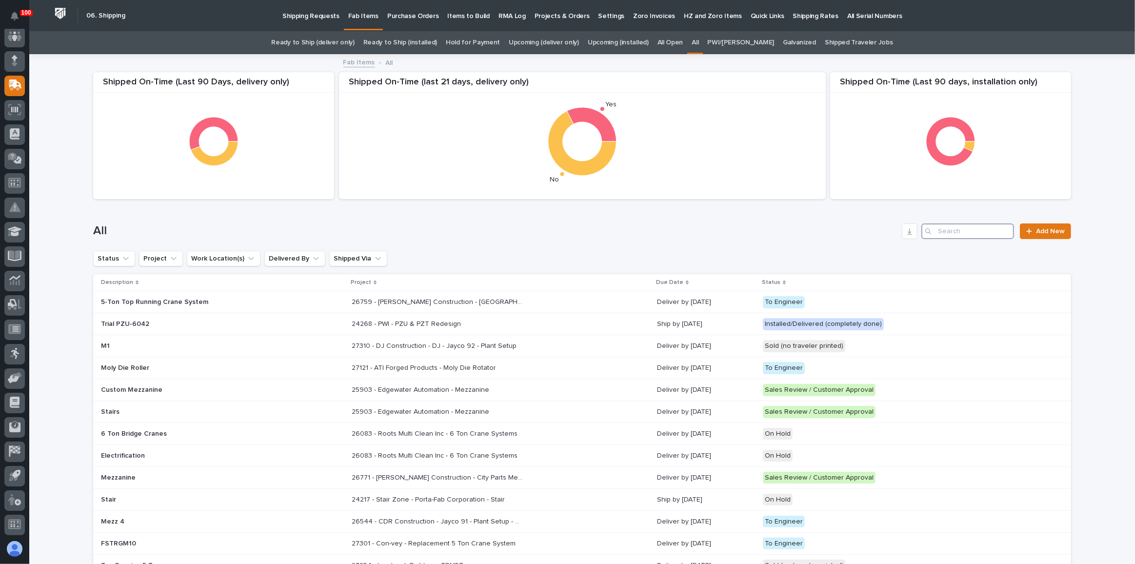
click at [967, 228] on input "Search" at bounding box center [967, 231] width 93 height 16
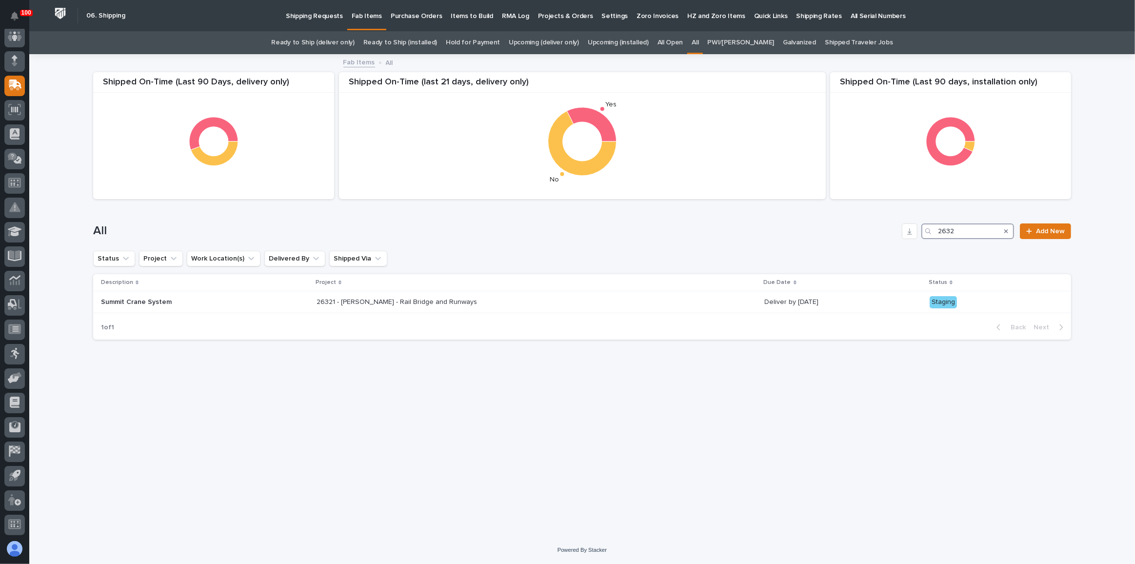
type input "26323"
click at [494, 303] on div "26323 - [PERSON_NAME] - Summit Mezzanine 26323 - [PERSON_NAME] - Summit Mezzani…" at bounding box center [398, 302] width 348 height 16
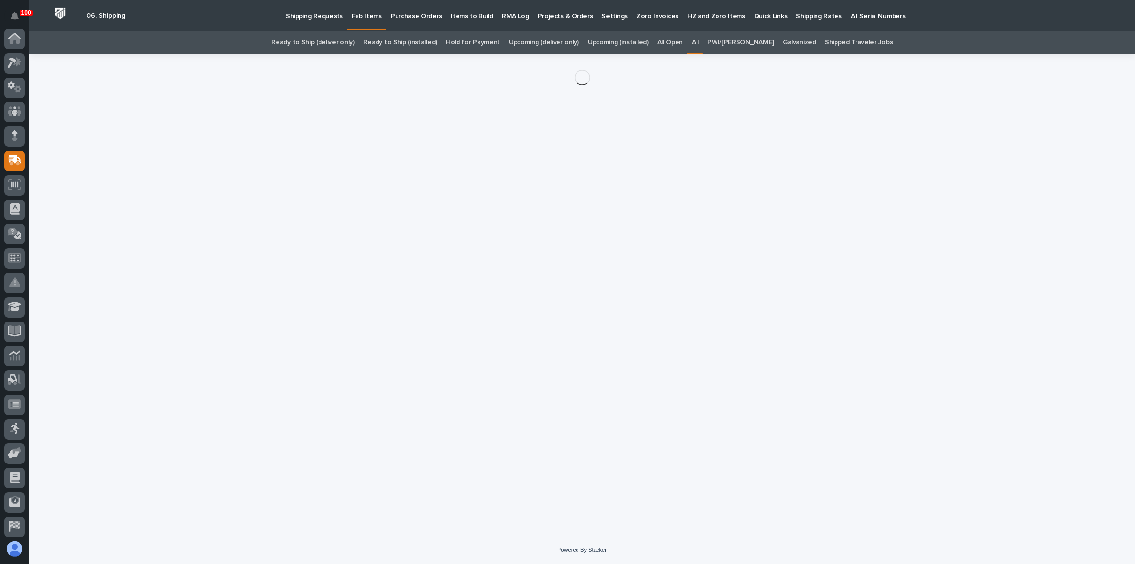
scroll to position [75, 0]
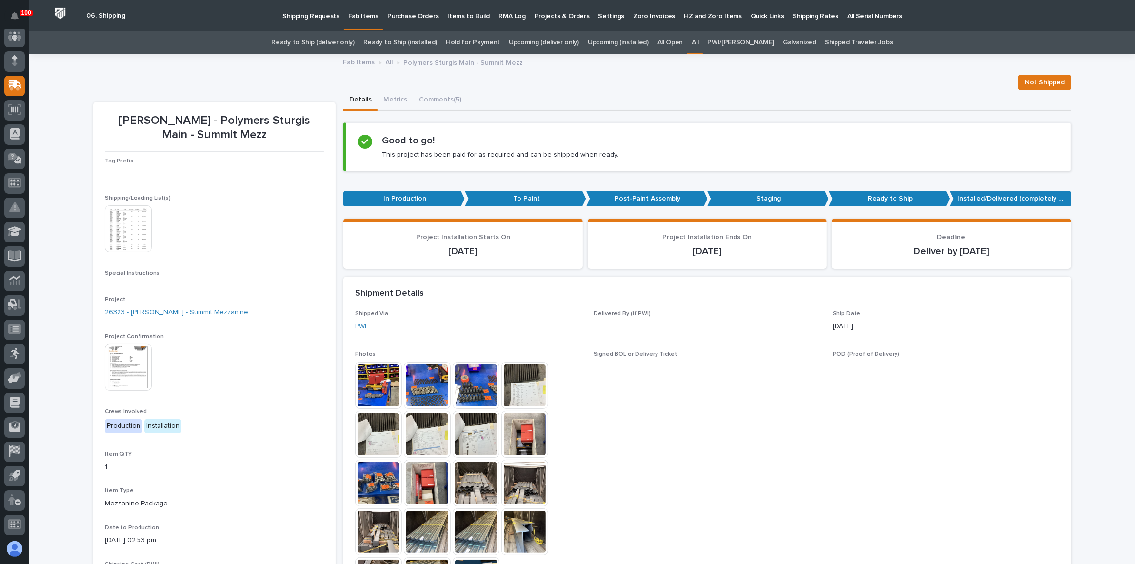
click at [124, 353] on img at bounding box center [128, 367] width 47 height 47
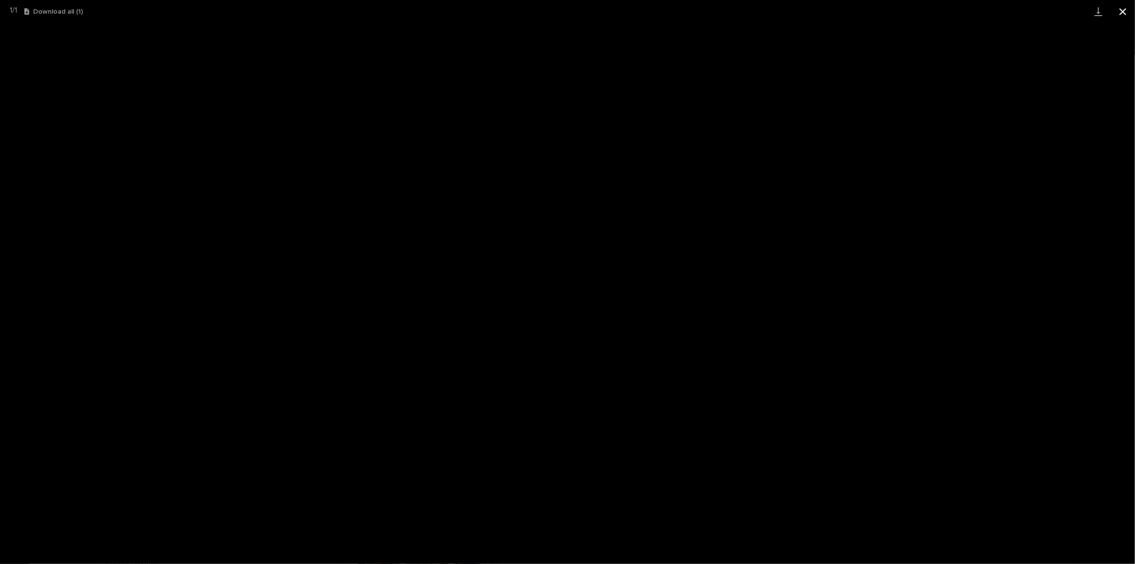
click at [1118, 17] on button "Close gallery" at bounding box center [1123, 11] width 24 height 23
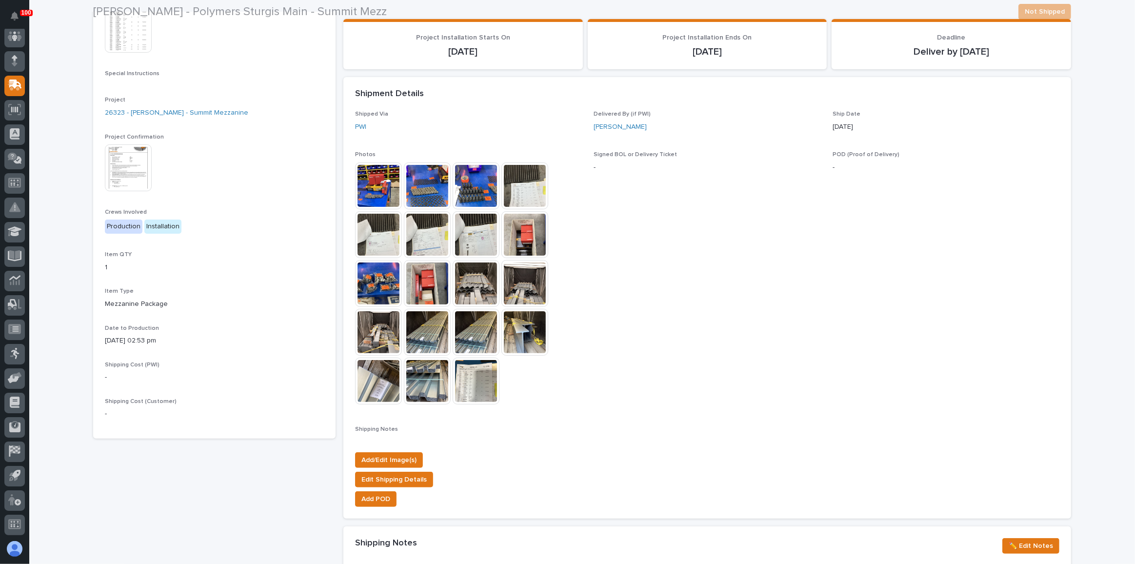
scroll to position [266, 0]
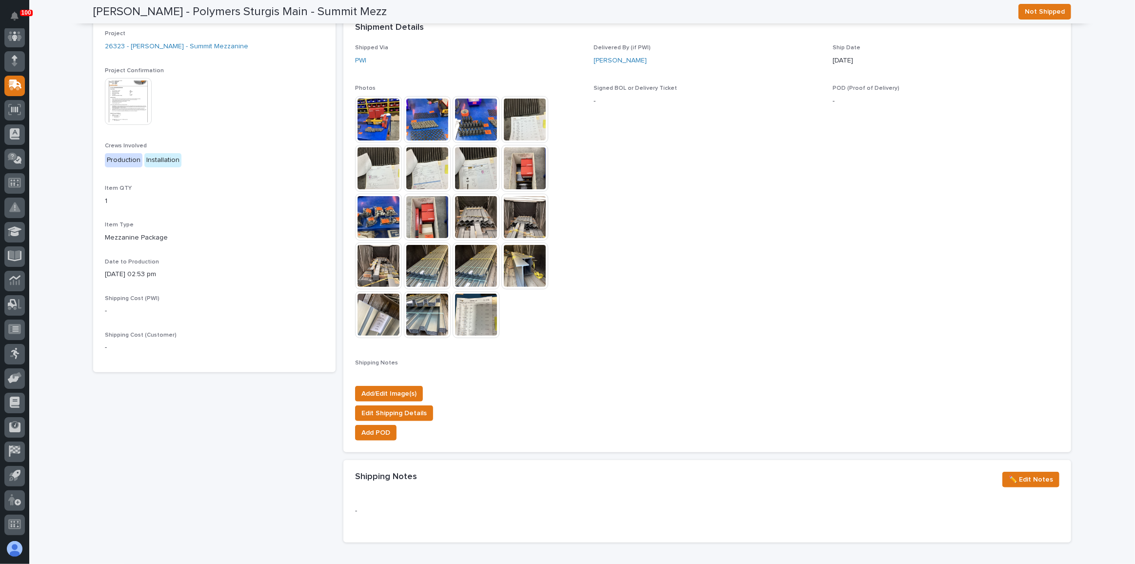
click at [474, 227] on img at bounding box center [476, 217] width 47 height 47
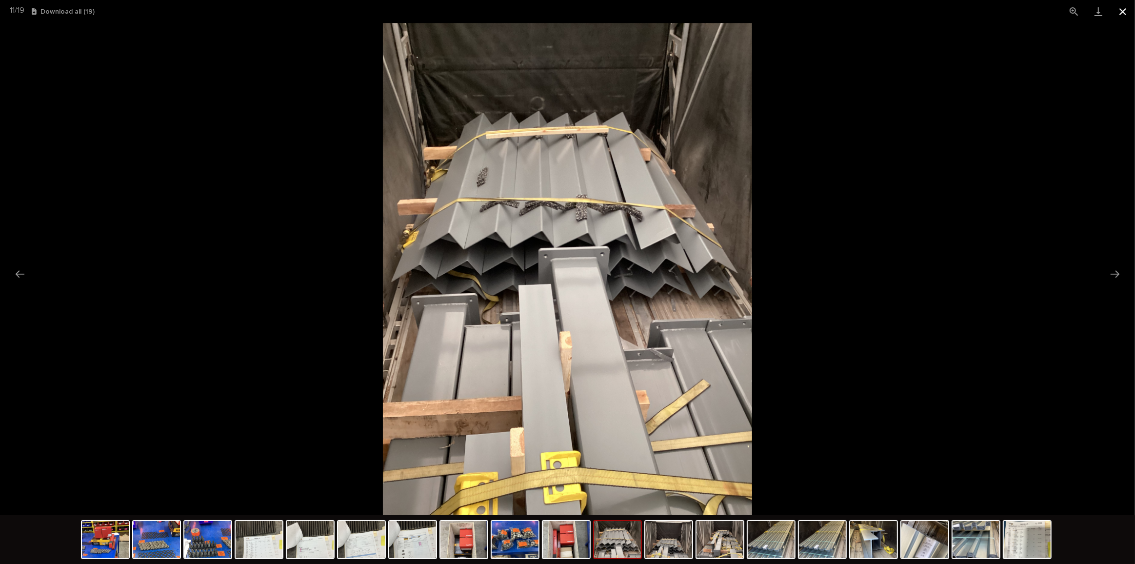
click at [1121, 15] on button "Close gallery" at bounding box center [1123, 11] width 24 height 23
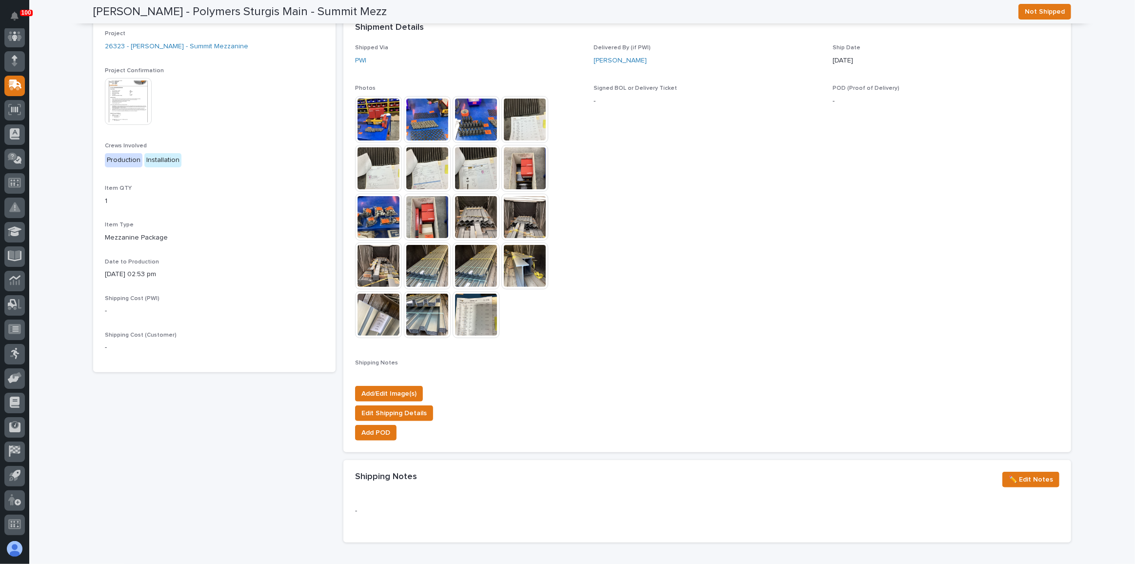
scroll to position [0, 0]
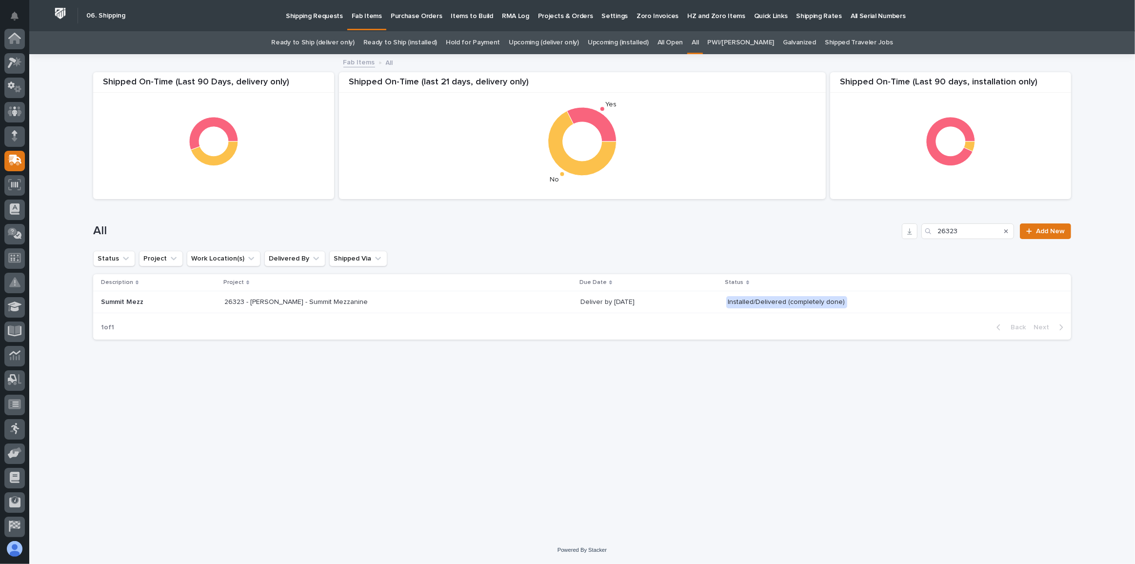
scroll to position [75, 0]
click at [1007, 231] on icon "Search" at bounding box center [1006, 231] width 4 height 4
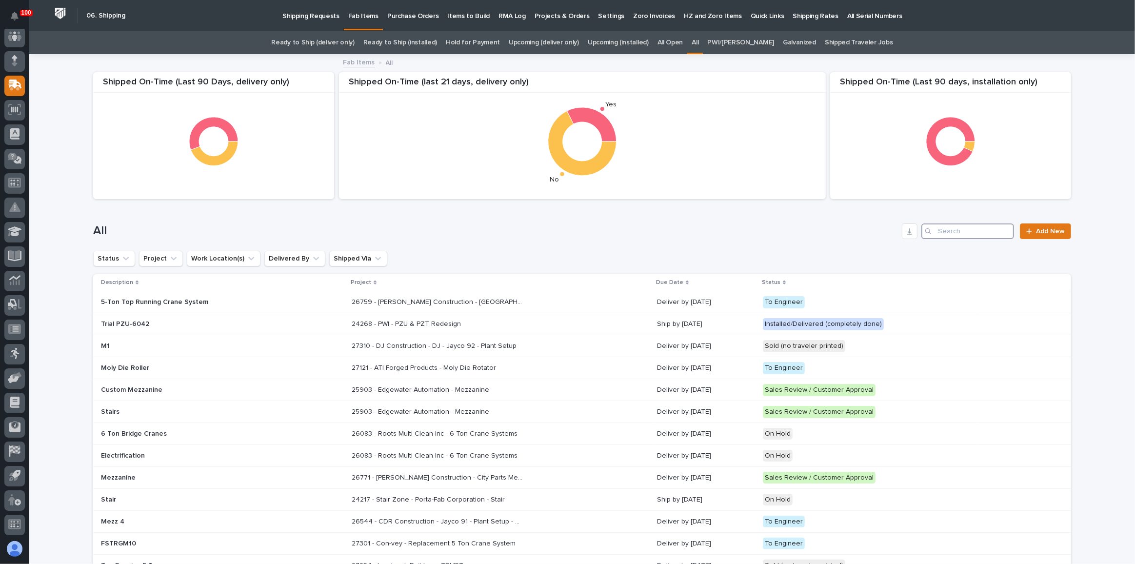
click at [959, 229] on input "Search" at bounding box center [967, 231] width 93 height 16
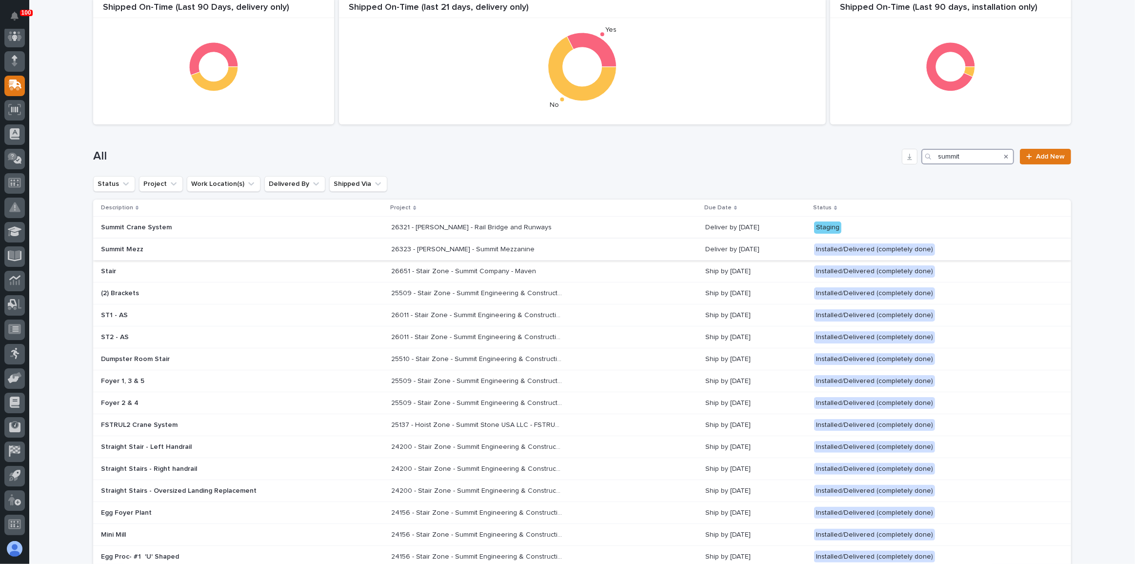
scroll to position [88, 0]
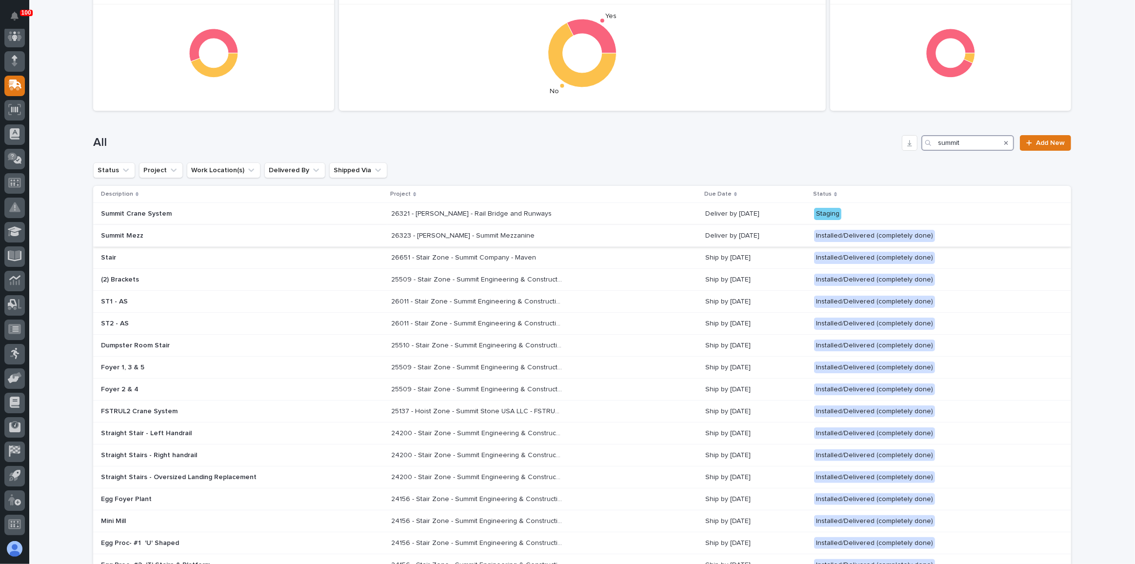
type input "summit"
click at [635, 231] on div "26323 - [PERSON_NAME] - Summit Mezzanine 26323 - [PERSON_NAME] - Summit Mezzani…" at bounding box center [544, 236] width 306 height 16
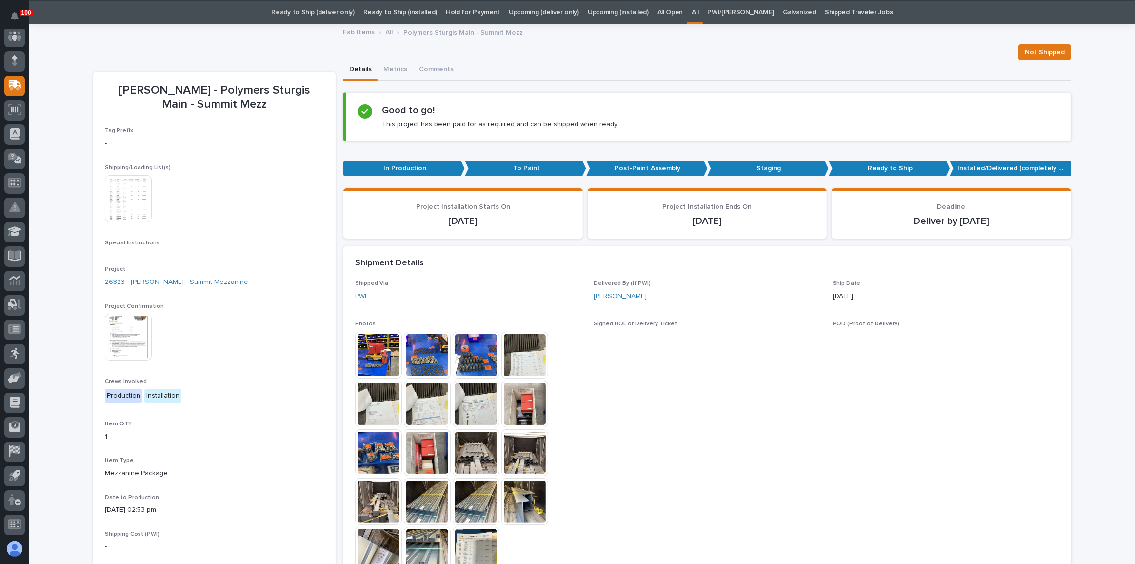
scroll to position [31, 0]
click at [120, 210] on img at bounding box center [128, 198] width 47 height 47
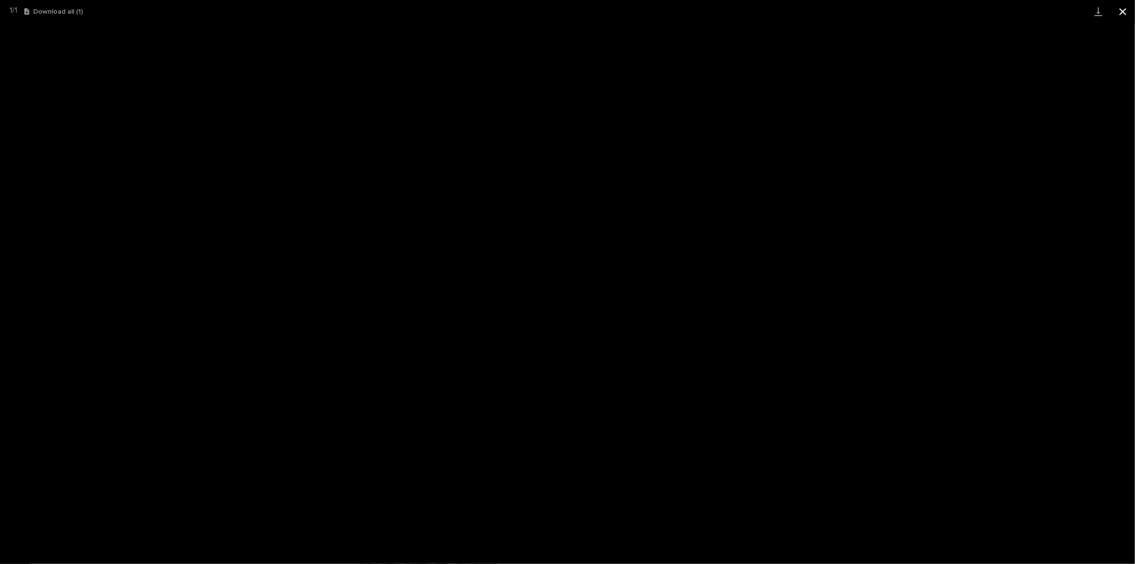
click at [1125, 13] on button "Close gallery" at bounding box center [1123, 11] width 24 height 23
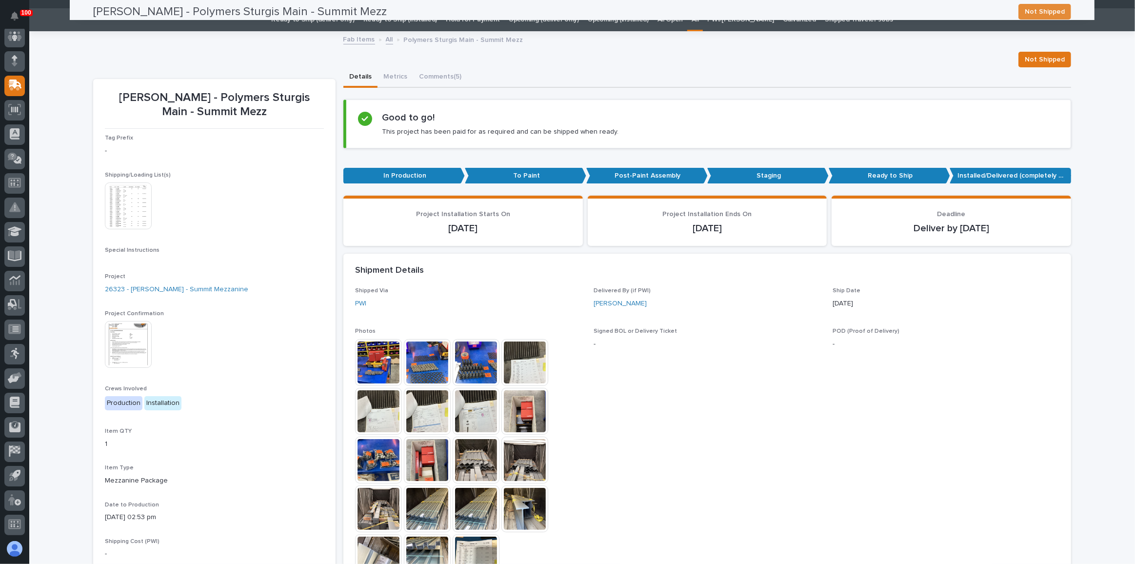
scroll to position [0, 0]
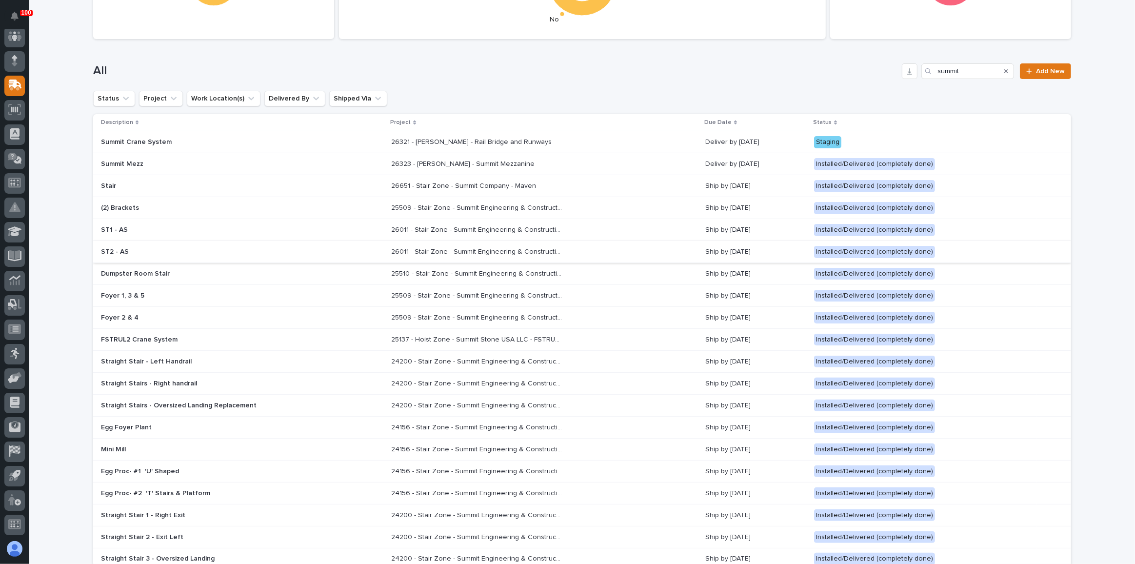
scroll to position [164, 0]
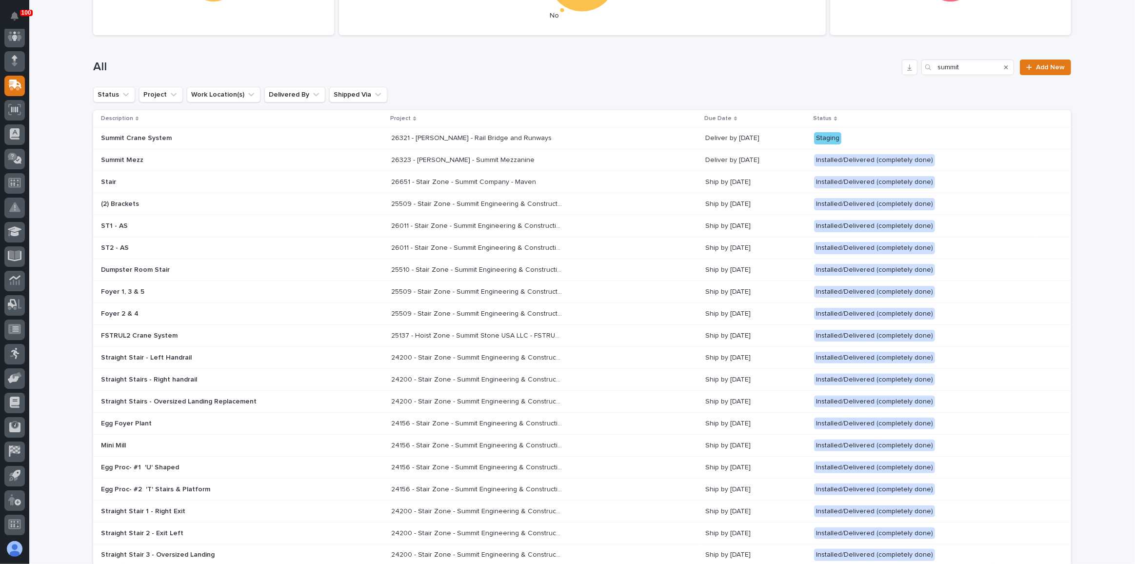
click at [289, 182] on div "Stair" at bounding box center [242, 182] width 282 height 16
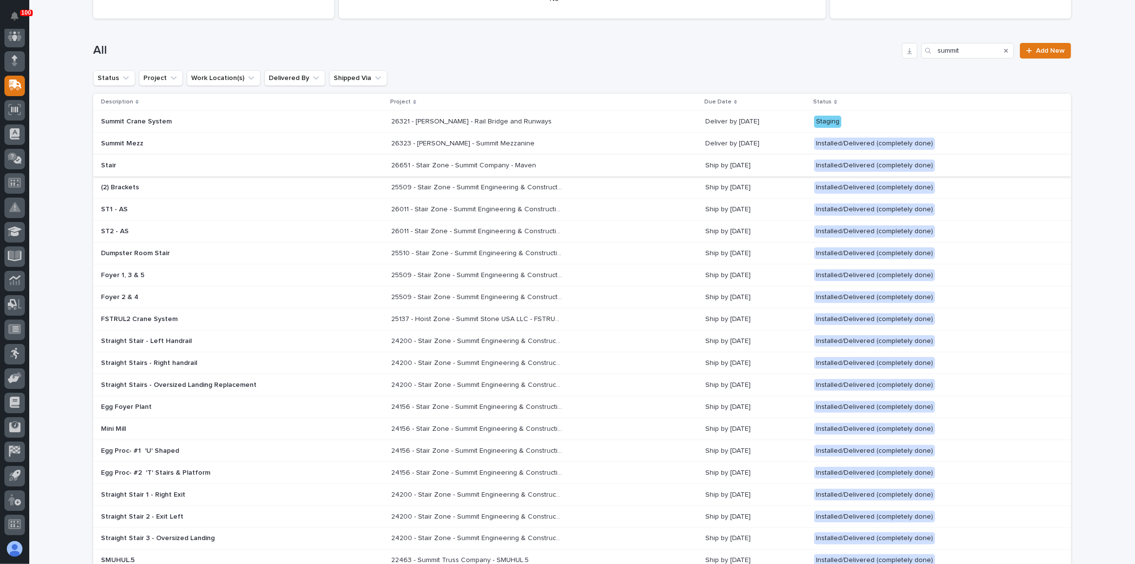
scroll to position [164, 0]
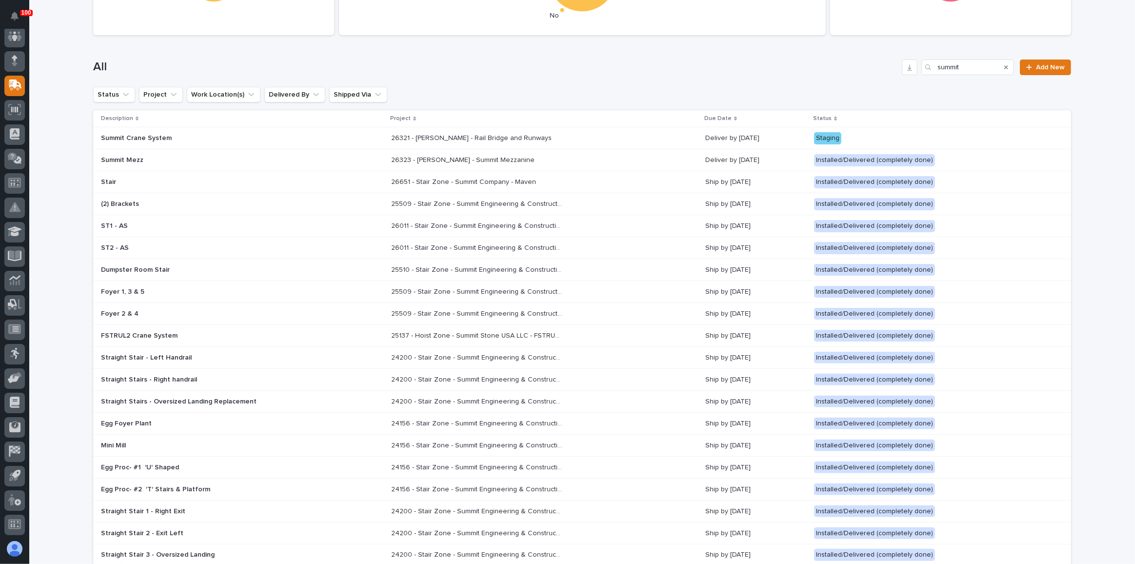
click at [270, 159] on div "Summit Mezz" at bounding box center [242, 160] width 282 height 16
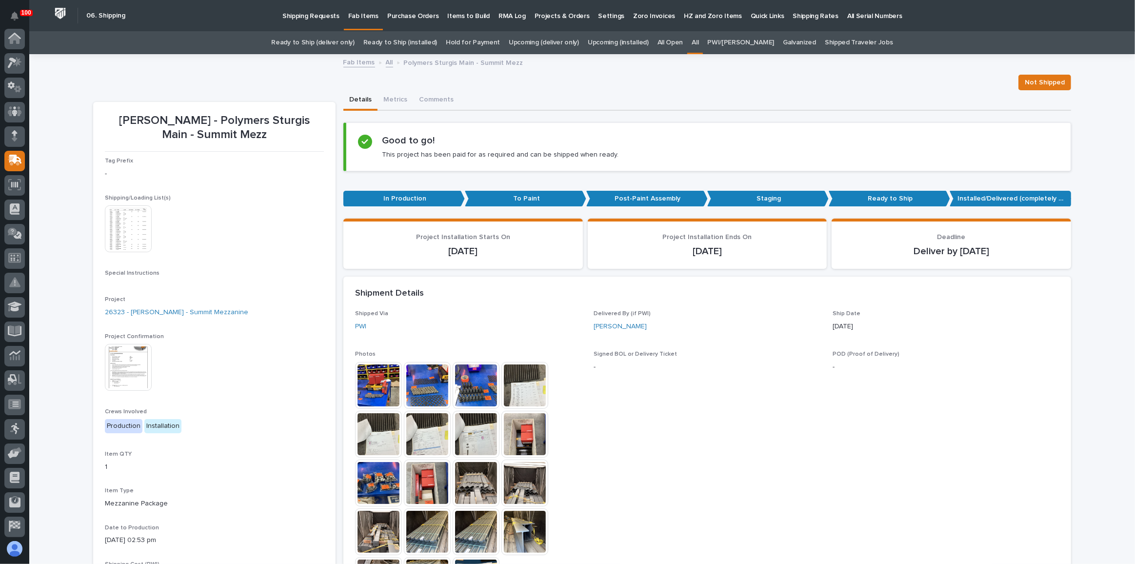
scroll to position [75, 0]
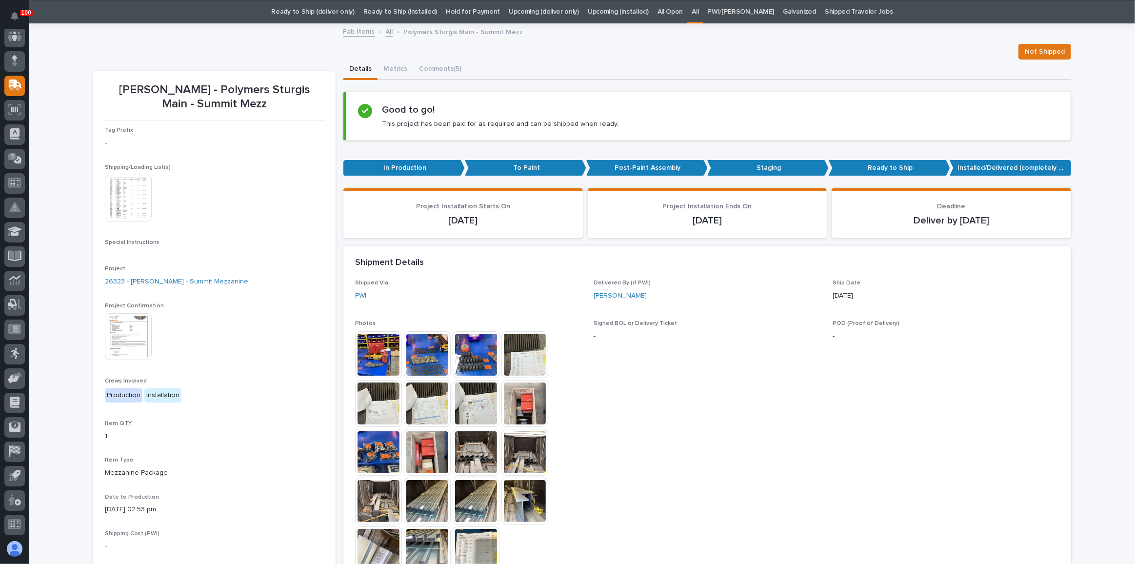
click at [113, 198] on img at bounding box center [128, 198] width 47 height 47
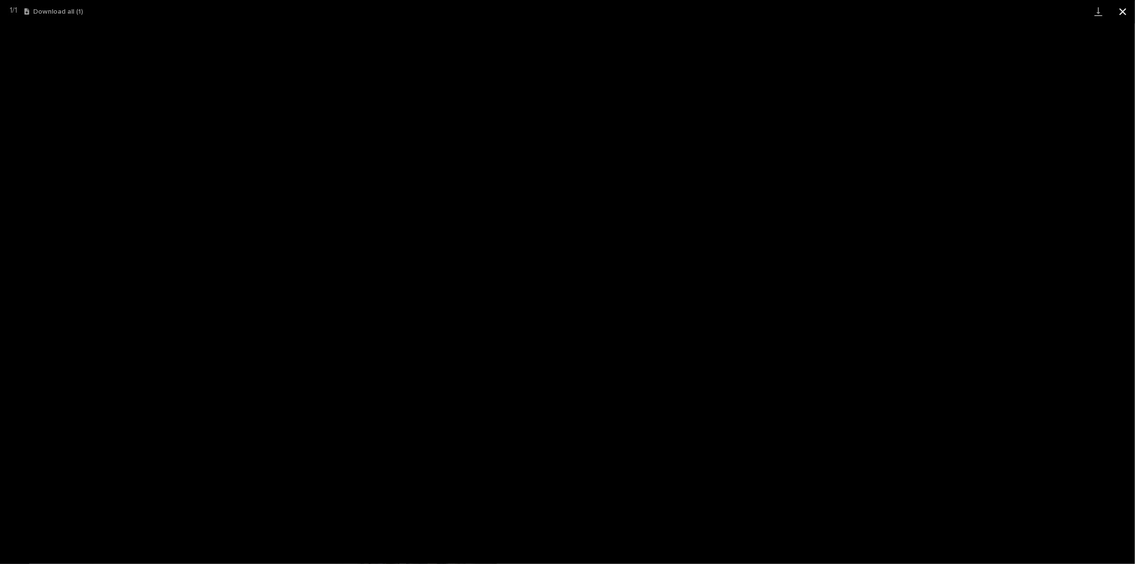
click at [1125, 11] on button "Close gallery" at bounding box center [1123, 11] width 24 height 23
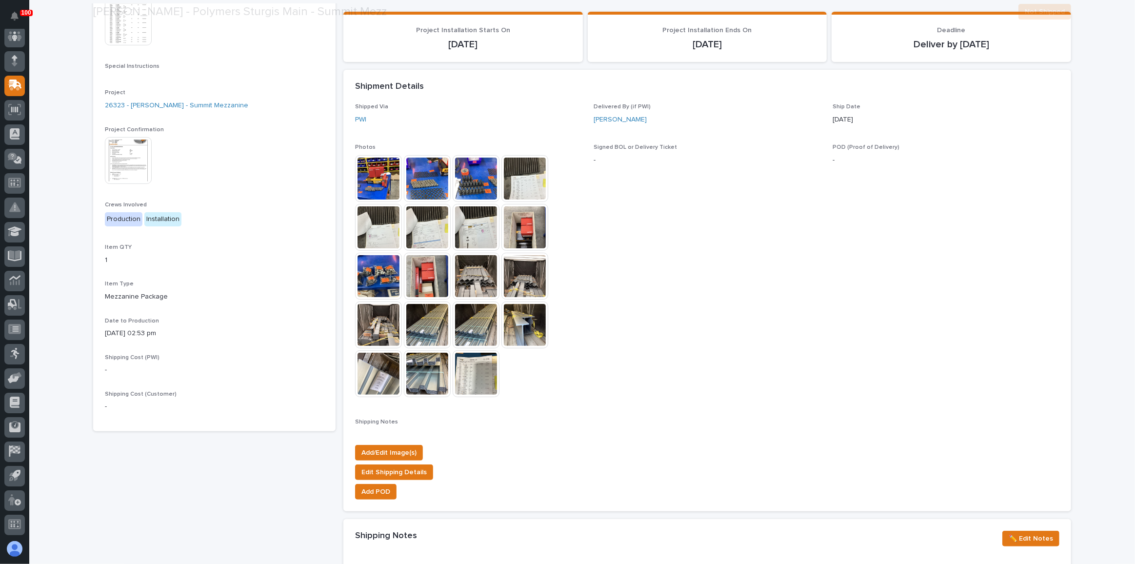
scroll to position [208, 0]
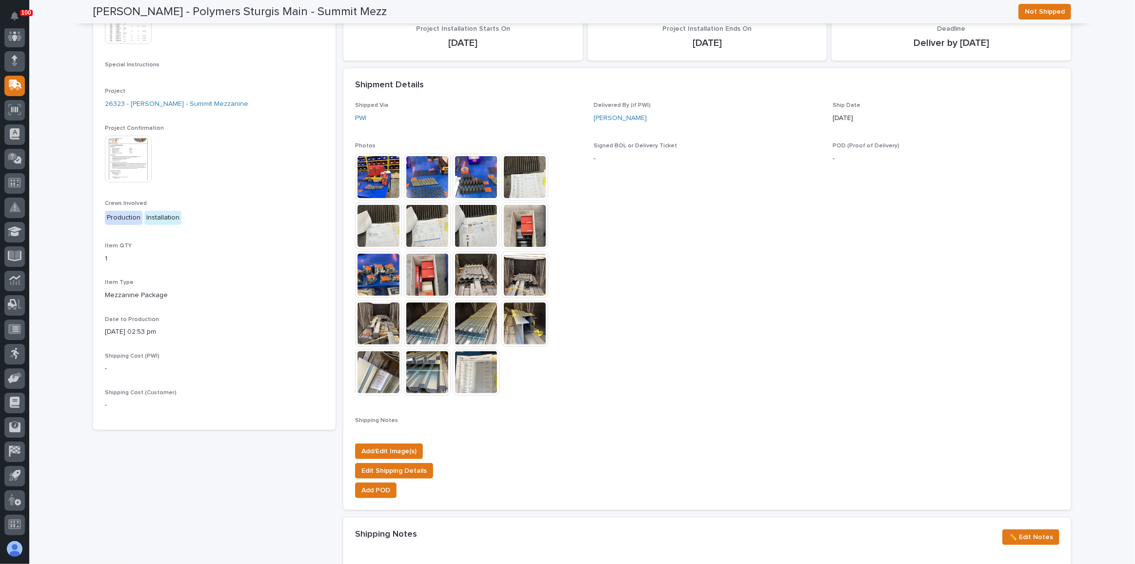
click at [520, 227] on img at bounding box center [524, 225] width 47 height 47
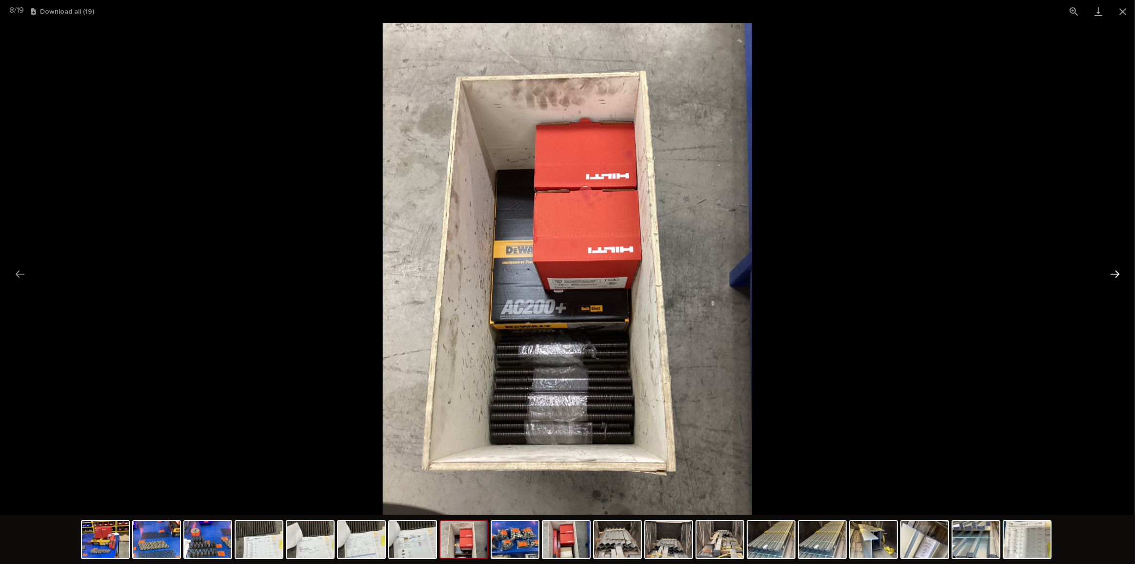
click at [1113, 265] on button "Next slide" at bounding box center [1115, 273] width 20 height 19
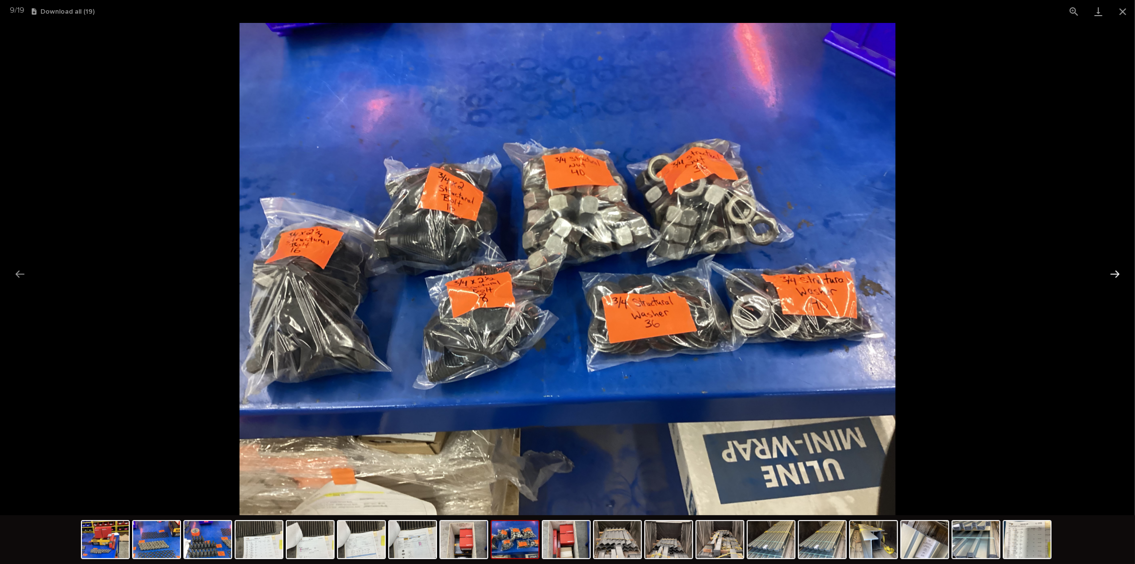
click at [1113, 265] on button "Next slide" at bounding box center [1115, 273] width 20 height 19
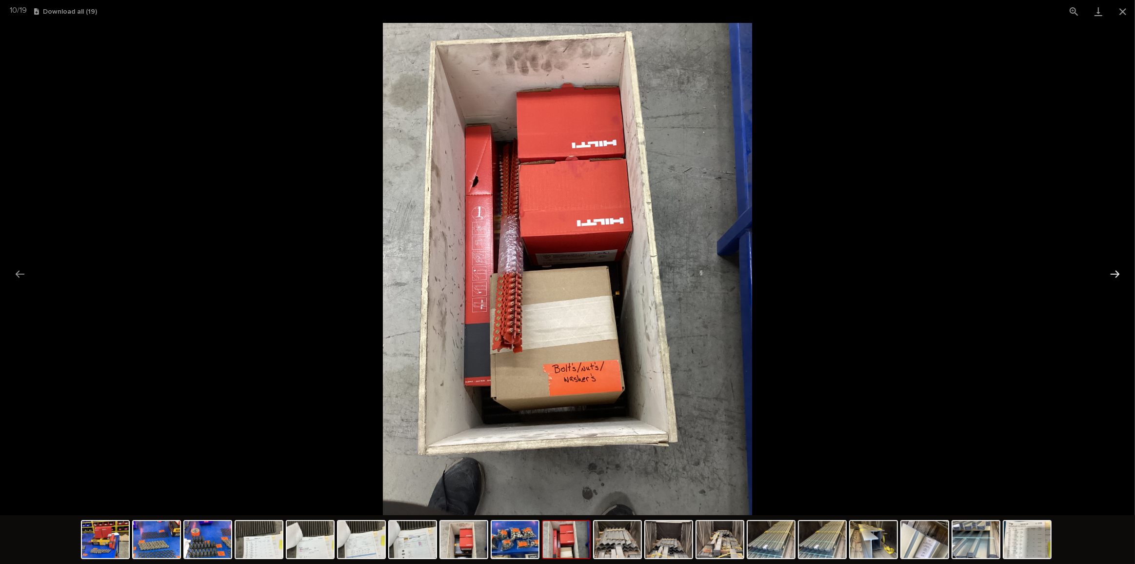
click at [1113, 265] on button "Next slide" at bounding box center [1115, 273] width 20 height 19
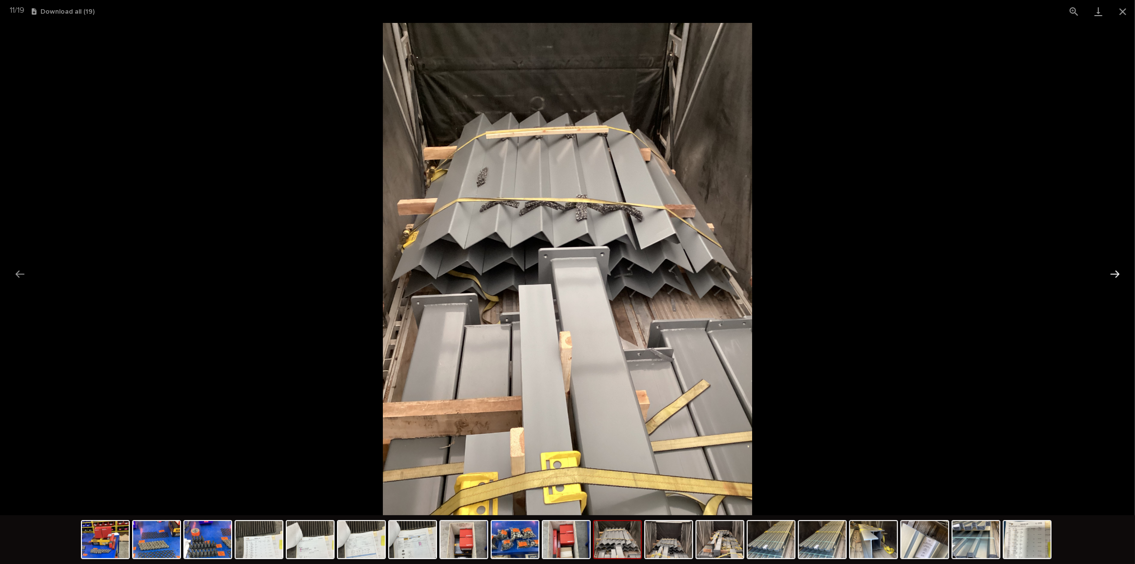
click at [1113, 265] on button "Next slide" at bounding box center [1115, 273] width 20 height 19
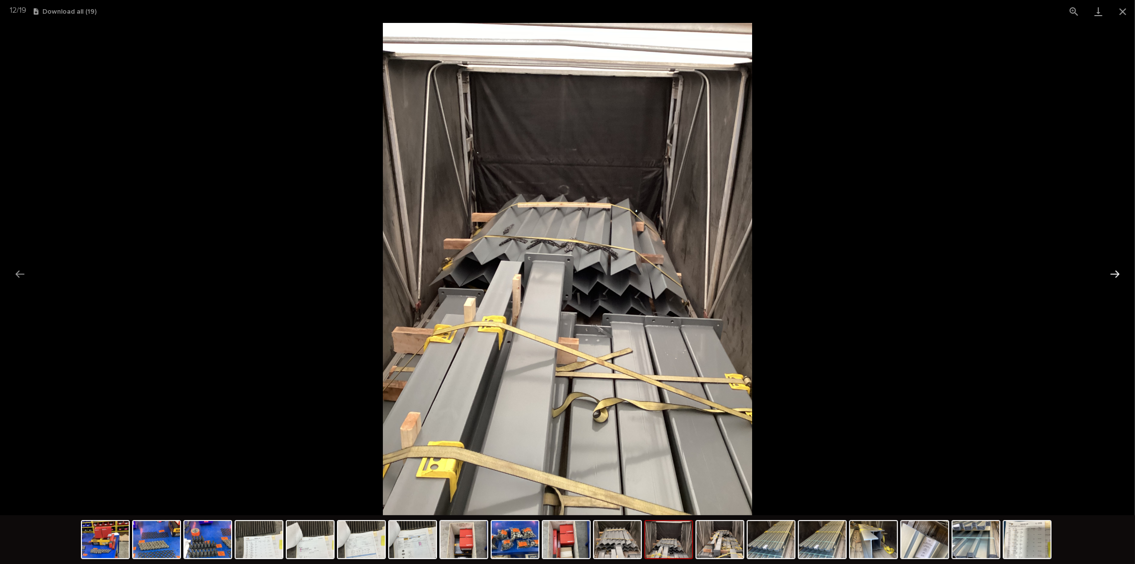
click at [1113, 265] on button "Next slide" at bounding box center [1115, 273] width 20 height 19
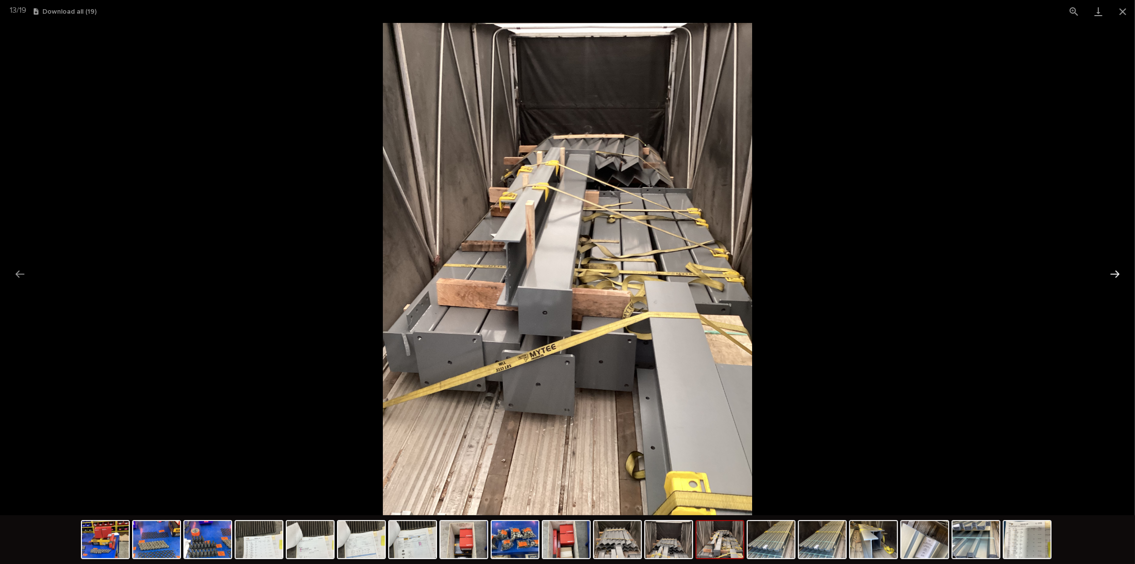
click at [1113, 265] on button "Next slide" at bounding box center [1115, 273] width 20 height 19
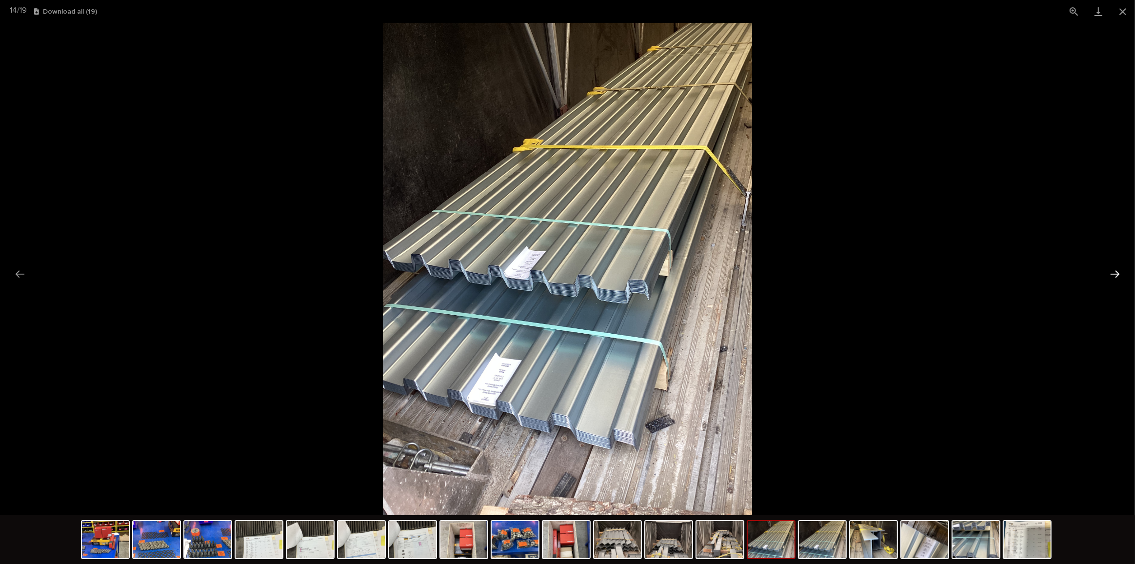
click at [1113, 265] on button "Next slide" at bounding box center [1115, 273] width 20 height 19
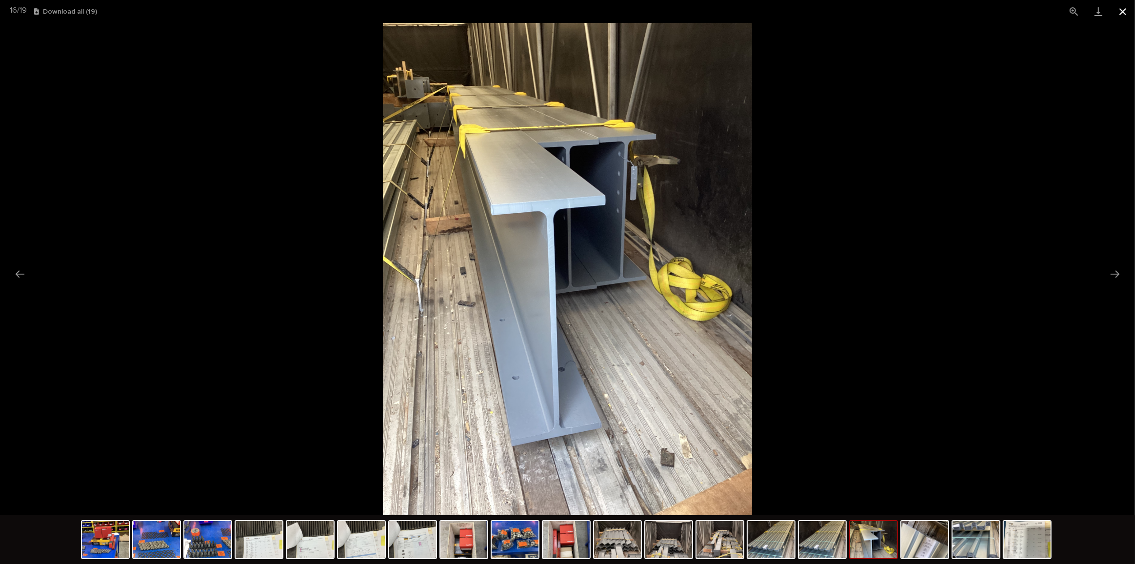
click at [1124, 2] on button "Close gallery" at bounding box center [1123, 11] width 24 height 23
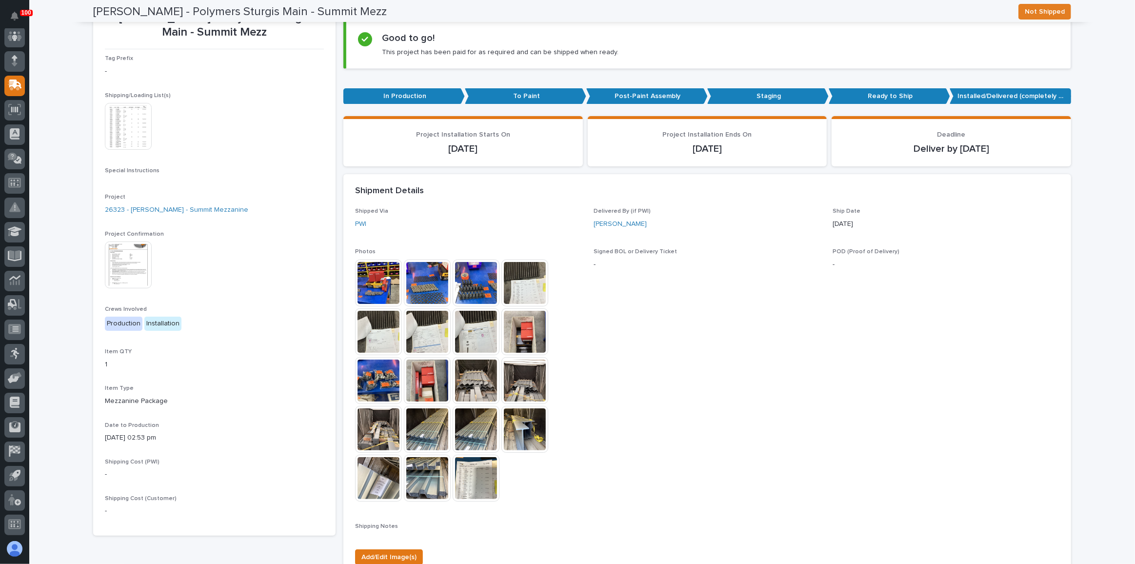
scroll to position [0, 0]
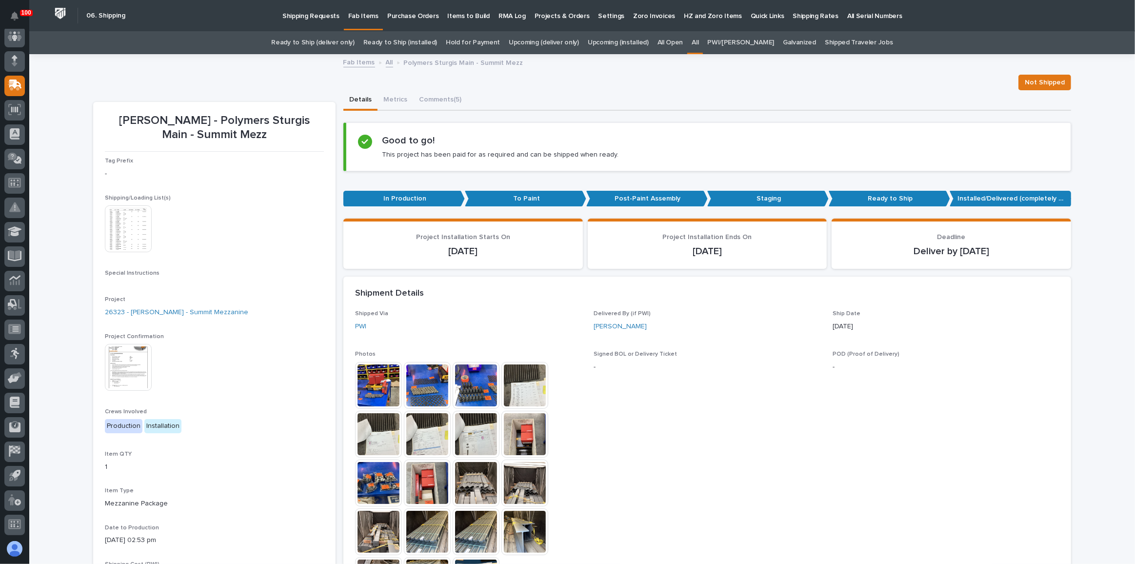
click at [128, 353] on img at bounding box center [128, 367] width 47 height 47
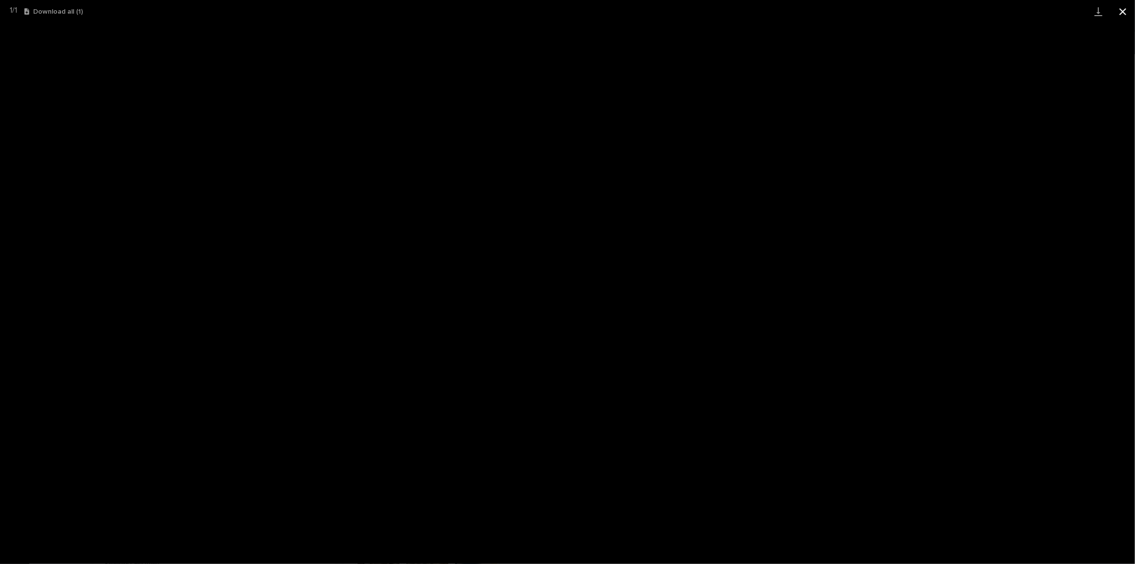
click at [1125, 12] on button "Close gallery" at bounding box center [1123, 11] width 24 height 23
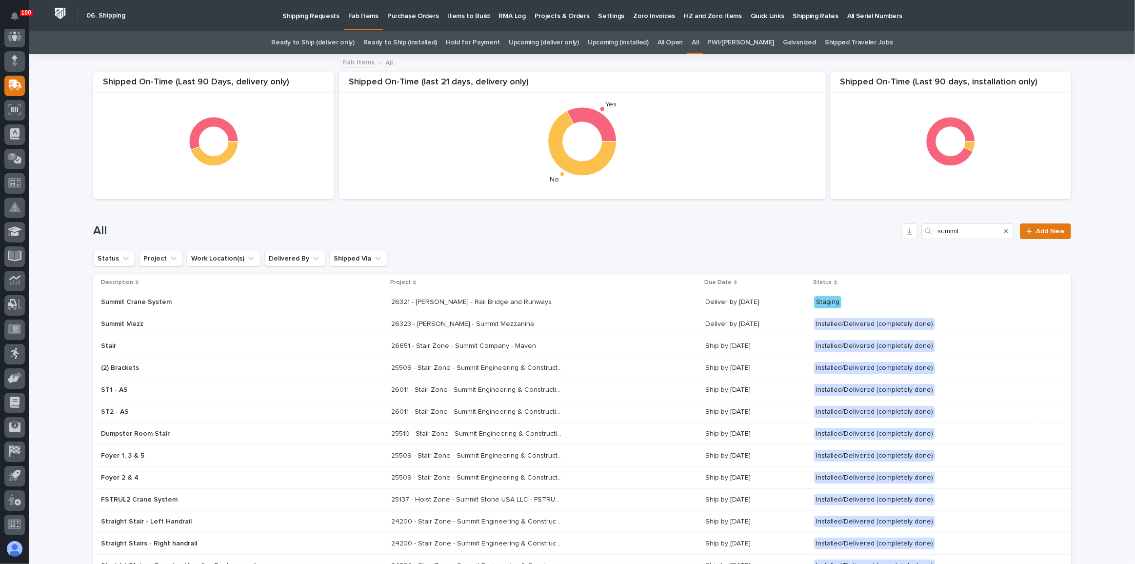
scroll to position [31, 0]
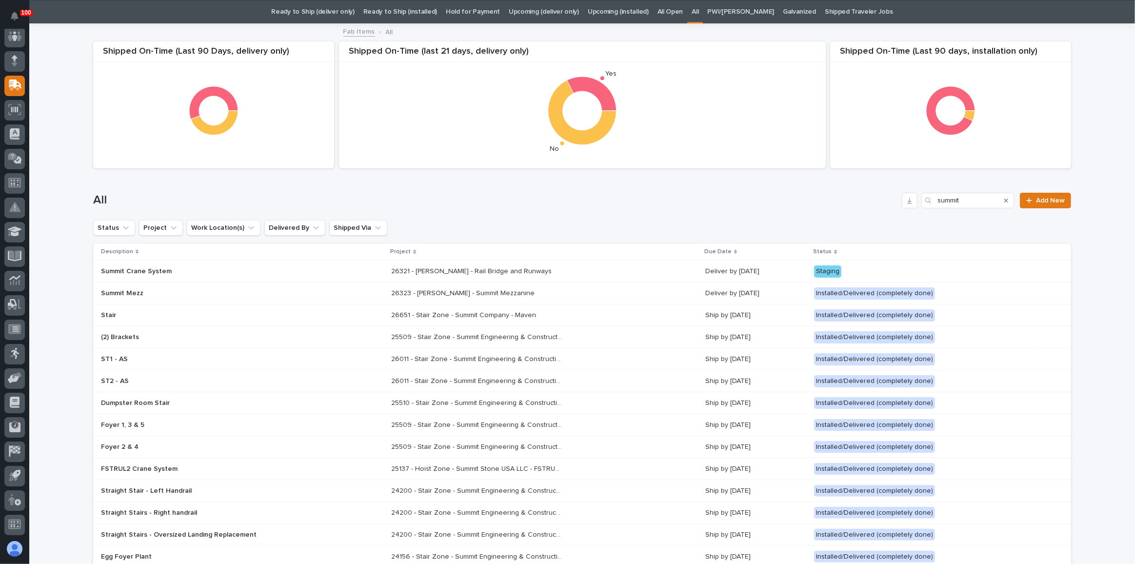
click at [542, 267] on p at bounding box center [476, 271] width 171 height 8
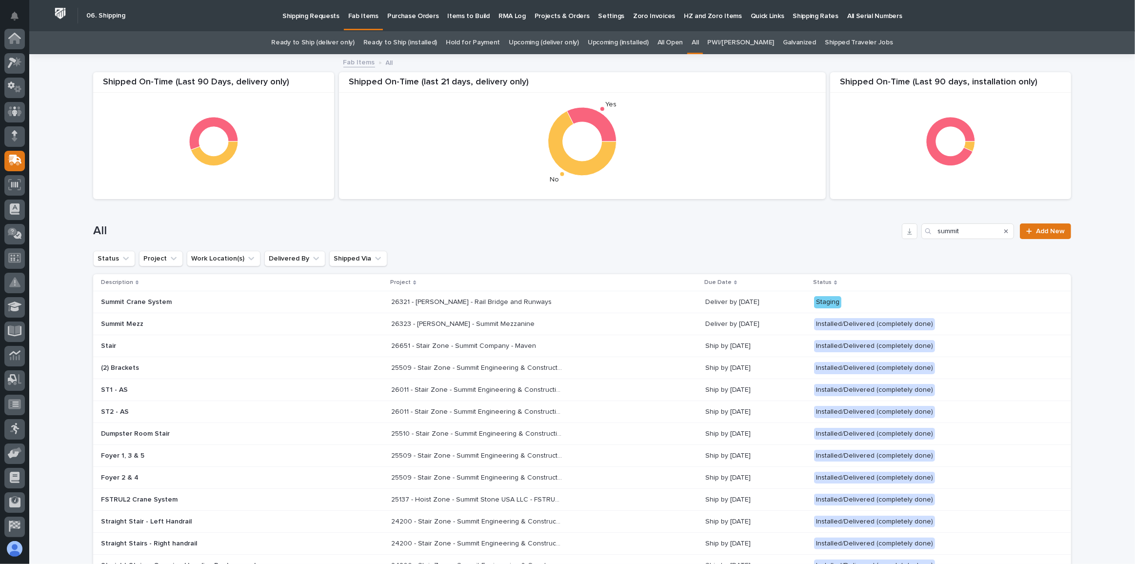
scroll to position [31, 0]
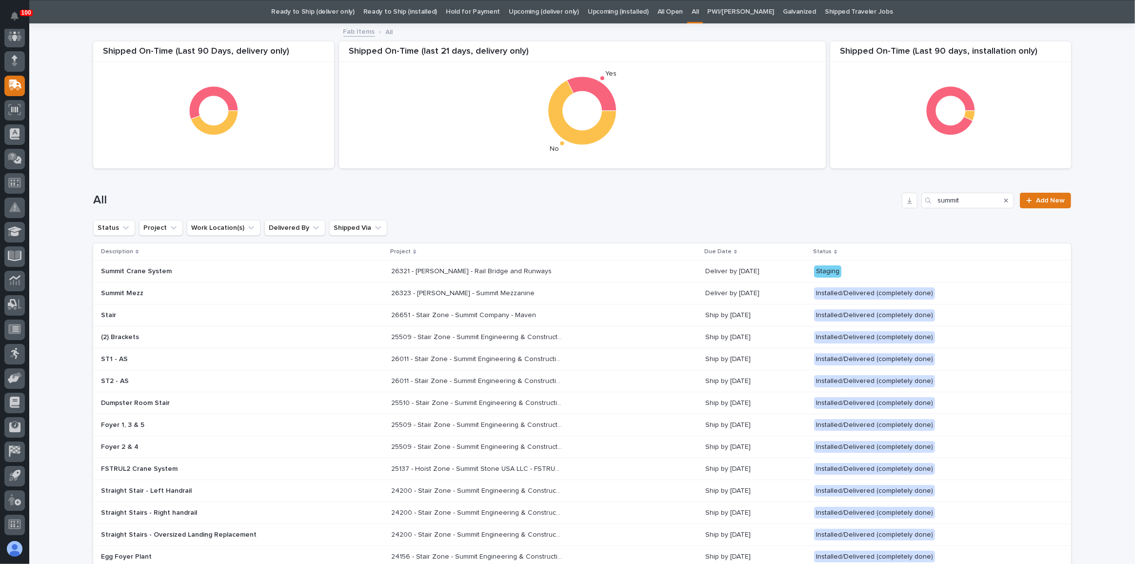
click at [618, 289] on div "26323 - [PERSON_NAME] - Summit Mezzanine 26323 - [PERSON_NAME] - Summit Mezzani…" at bounding box center [544, 293] width 306 height 16
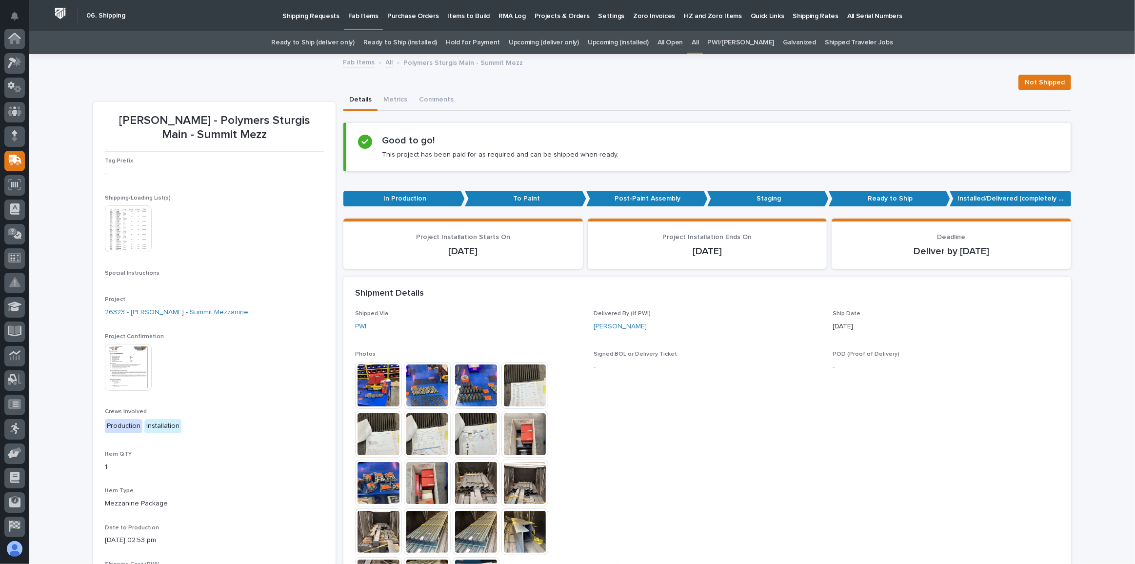
scroll to position [75, 0]
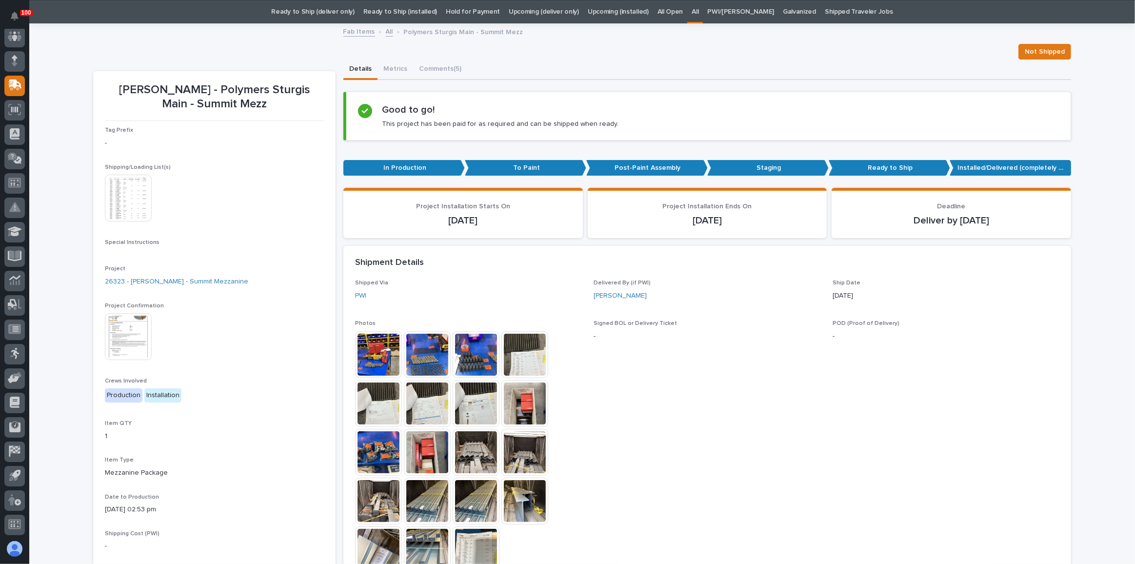
click at [127, 330] on img at bounding box center [128, 336] width 47 height 47
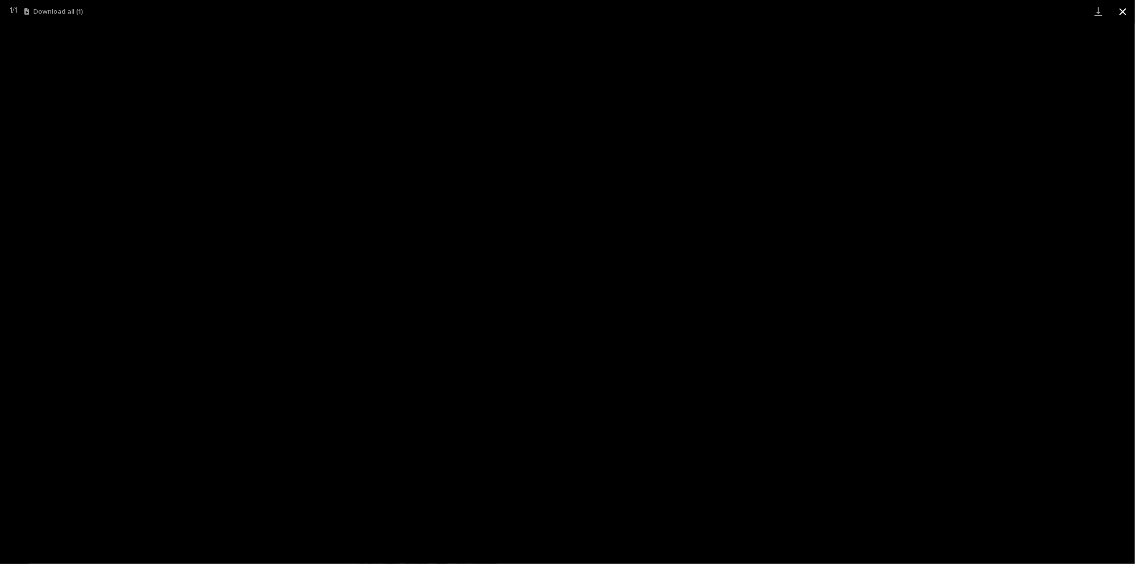
click at [1124, 16] on button "Close gallery" at bounding box center [1123, 11] width 24 height 23
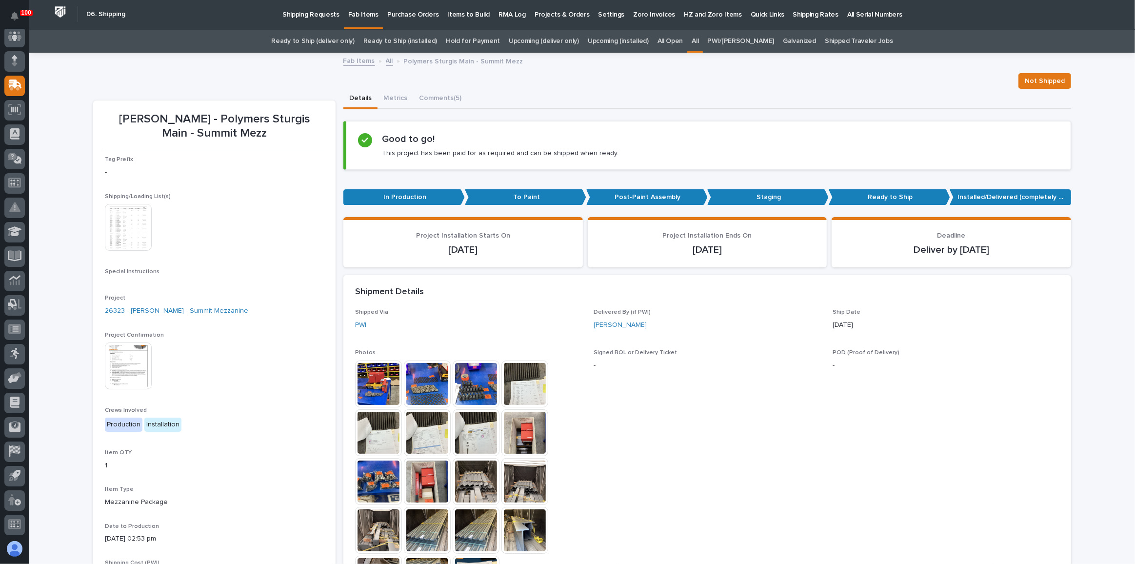
scroll to position [0, 0]
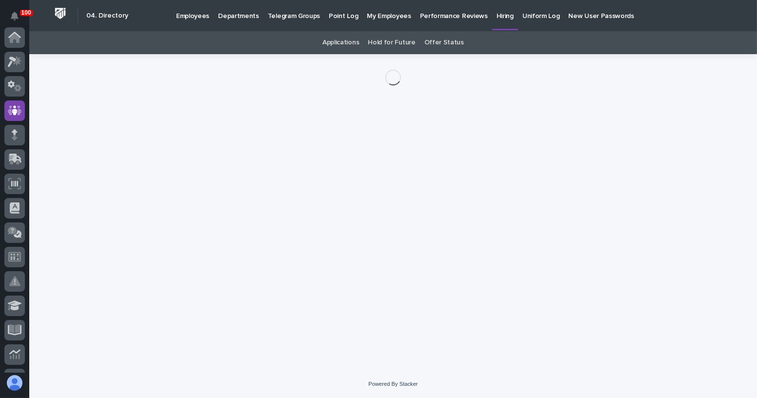
scroll to position [73, 0]
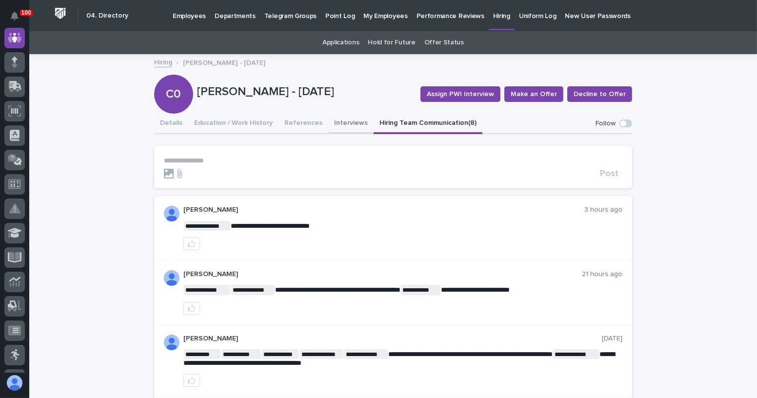
click at [336, 123] on button "Interviews" at bounding box center [350, 124] width 45 height 20
click at [290, 120] on button "References" at bounding box center [304, 124] width 50 height 20
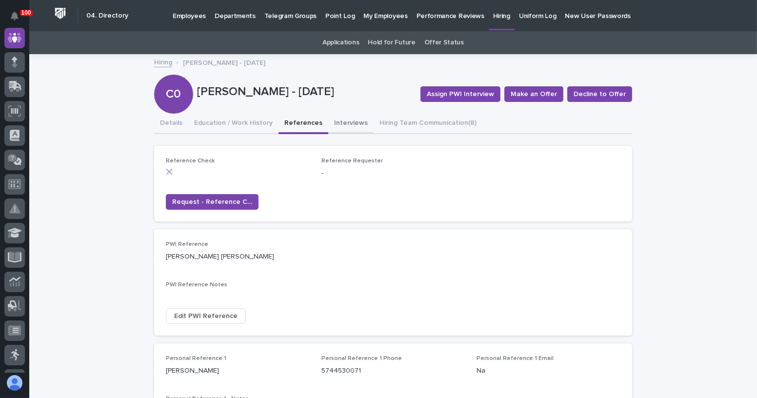
click at [338, 122] on button "Interviews" at bounding box center [350, 124] width 45 height 20
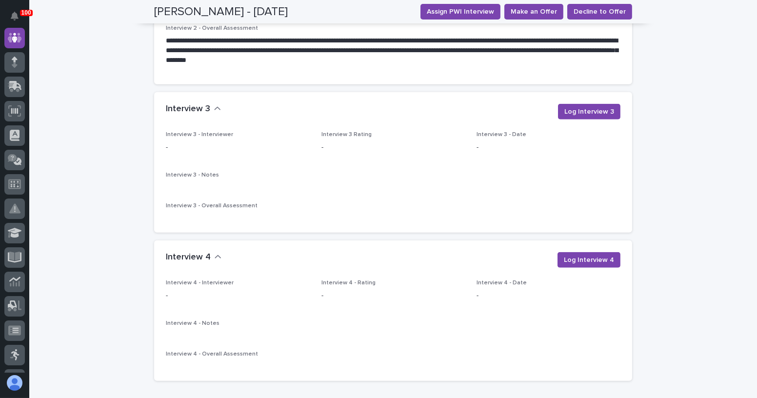
scroll to position [1473, 0]
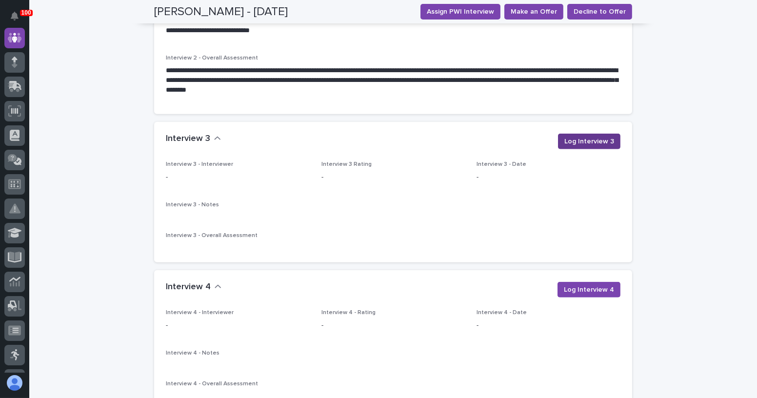
click at [576, 138] on button "Log Interview 3" at bounding box center [589, 142] width 62 height 16
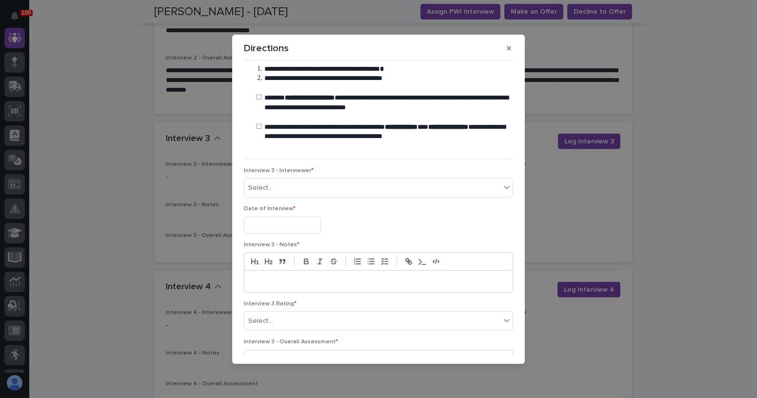
scroll to position [44, 0]
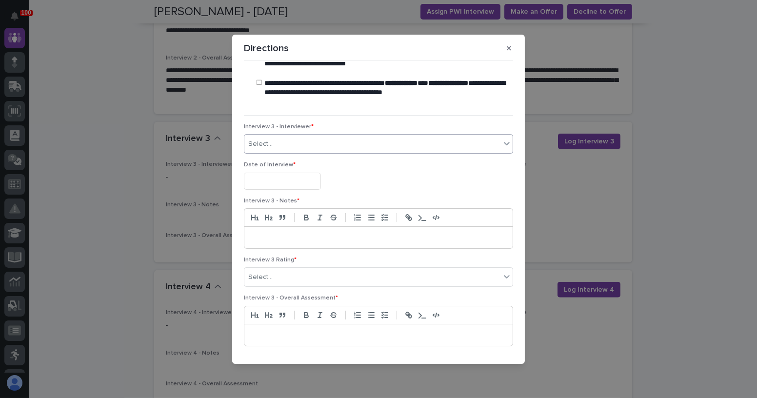
click at [315, 142] on div "Select..." at bounding box center [372, 144] width 256 height 16
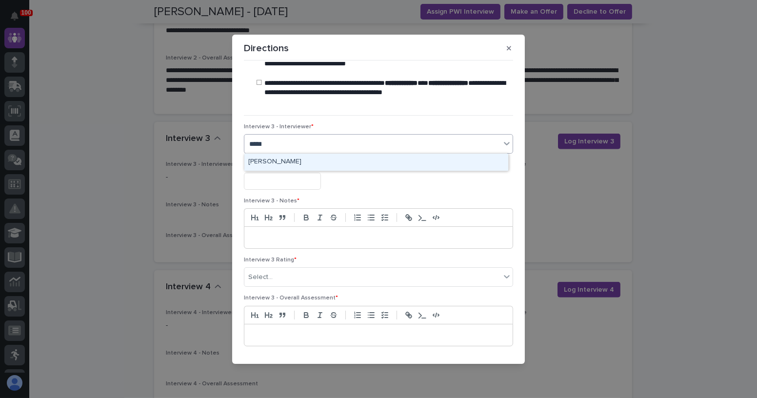
type input "******"
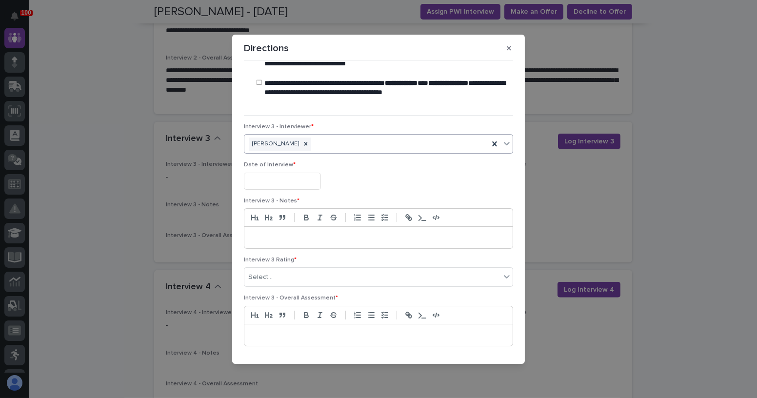
click at [286, 178] on input "text" at bounding box center [282, 181] width 77 height 17
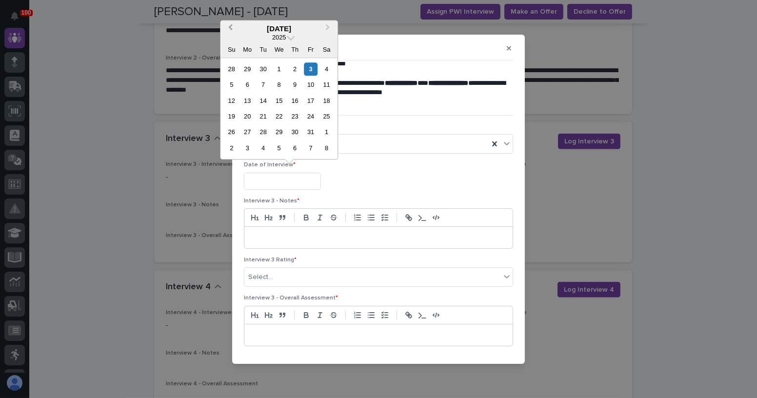
click at [230, 29] on span "Previous Month" at bounding box center [230, 28] width 0 height 13
click at [307, 104] on div "19" at bounding box center [310, 100] width 13 height 13
type input "**********"
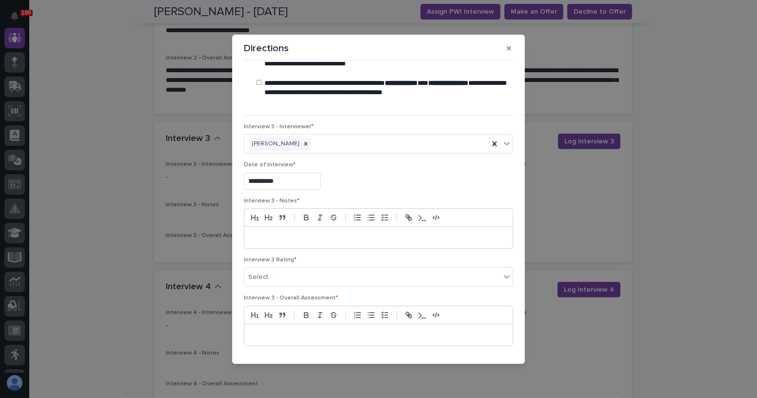
click at [299, 237] on p at bounding box center [379, 238] width 254 height 10
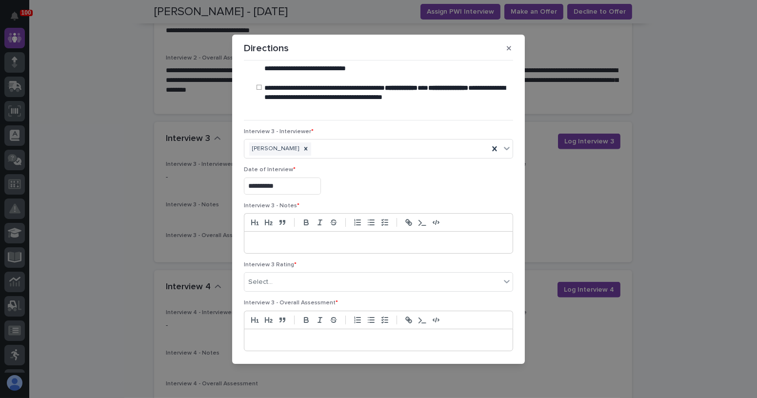
scroll to position [37, 0]
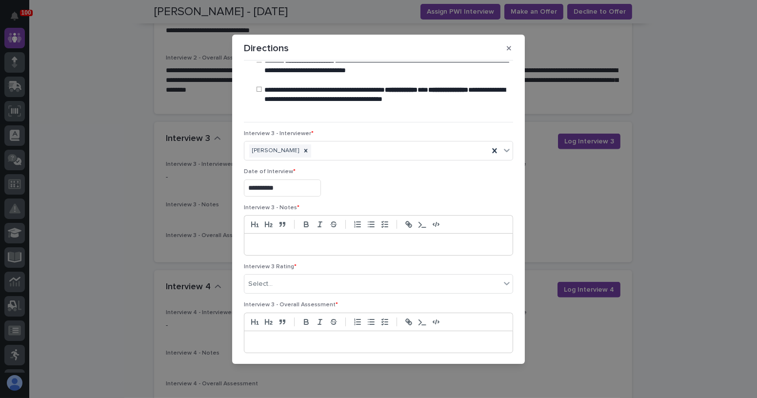
click at [282, 242] on p at bounding box center [379, 245] width 254 height 10
click at [317, 243] on p "****" at bounding box center [377, 245] width 250 height 10
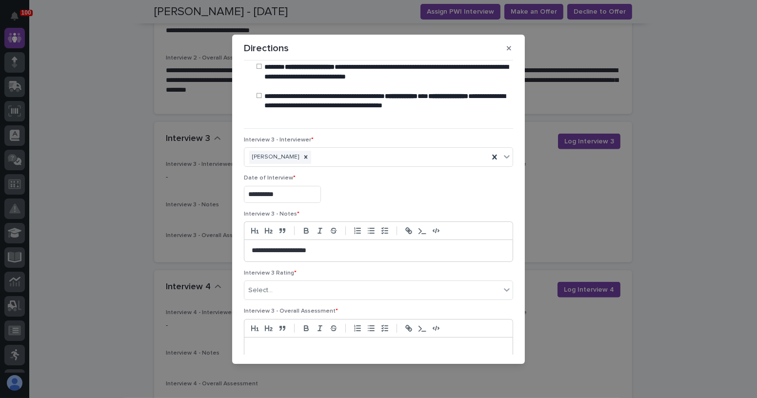
scroll to position [126, 0]
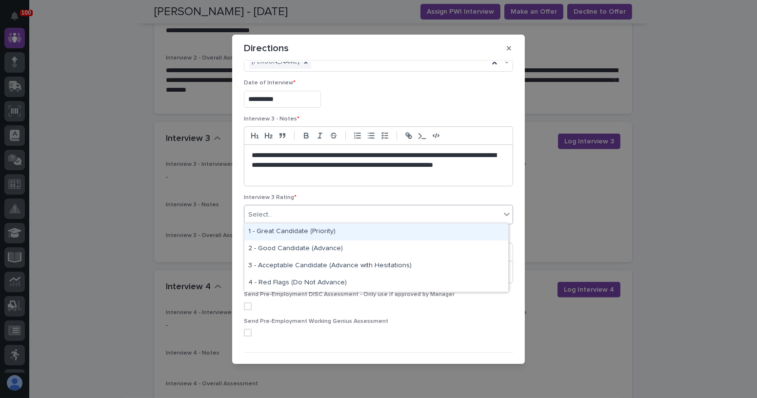
click at [335, 214] on div "Select..." at bounding box center [372, 215] width 256 height 16
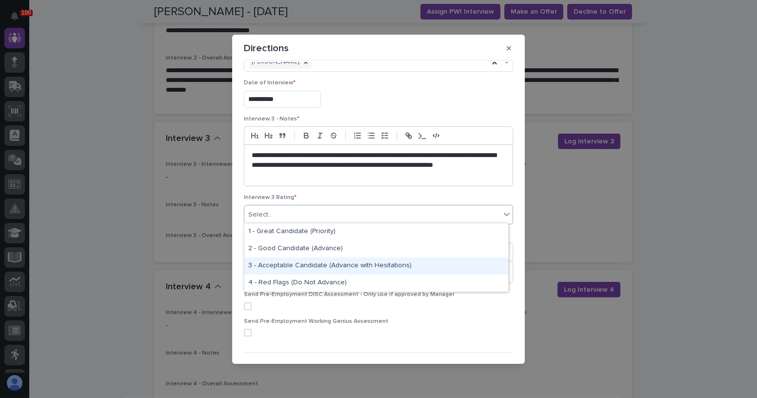
click at [349, 267] on div "3 - Acceptable Candidate (Advance with Hesitations)" at bounding box center [376, 266] width 264 height 17
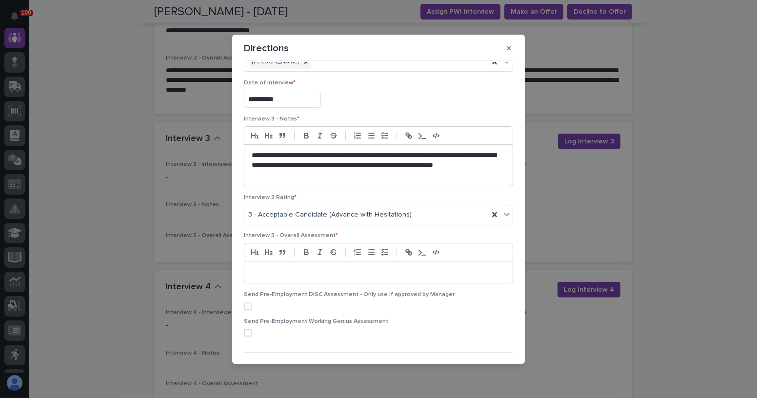
click at [329, 264] on div at bounding box center [378, 271] width 268 height 21
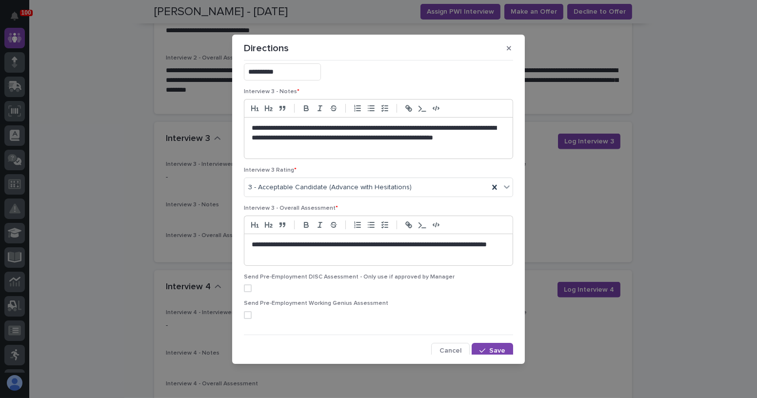
scroll to position [155, 0]
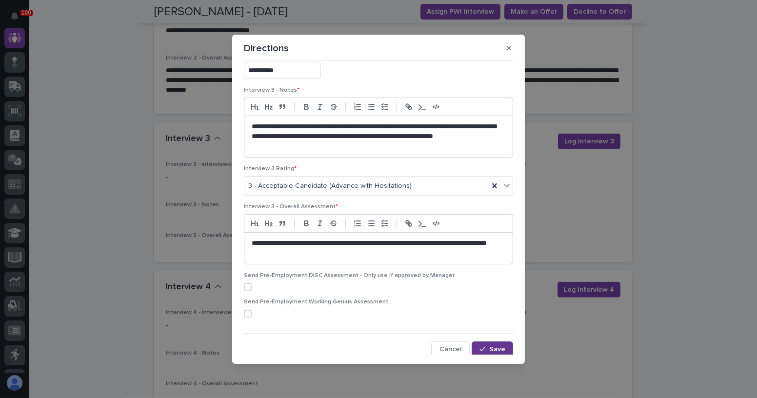
click at [480, 346] on icon "button" at bounding box center [483, 349] width 6 height 7
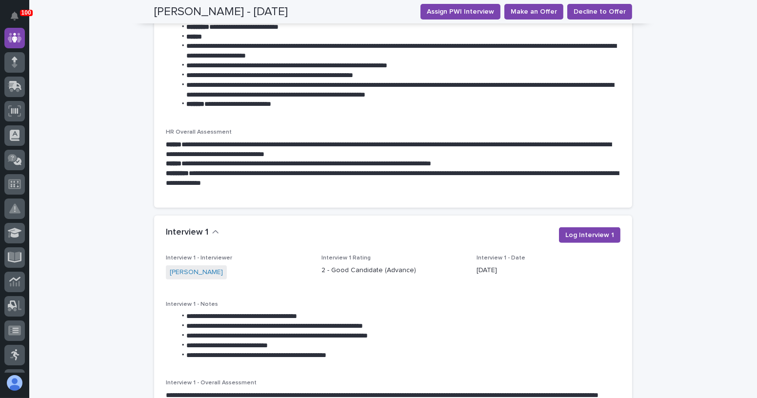
scroll to position [897, 0]
